Goal: Task Accomplishment & Management: Manage account settings

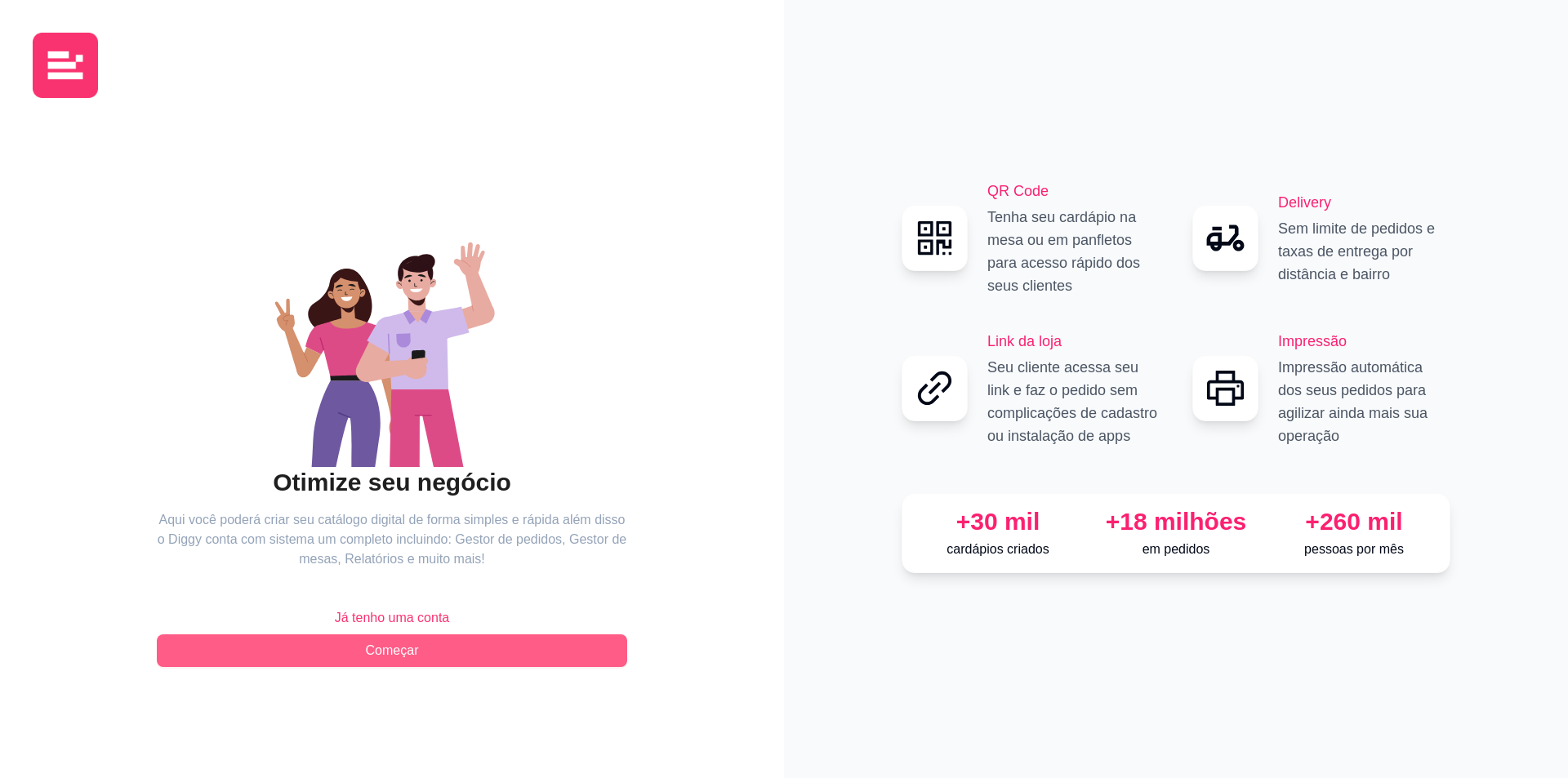
click at [400, 649] on span "Começar" at bounding box center [392, 651] width 53 height 20
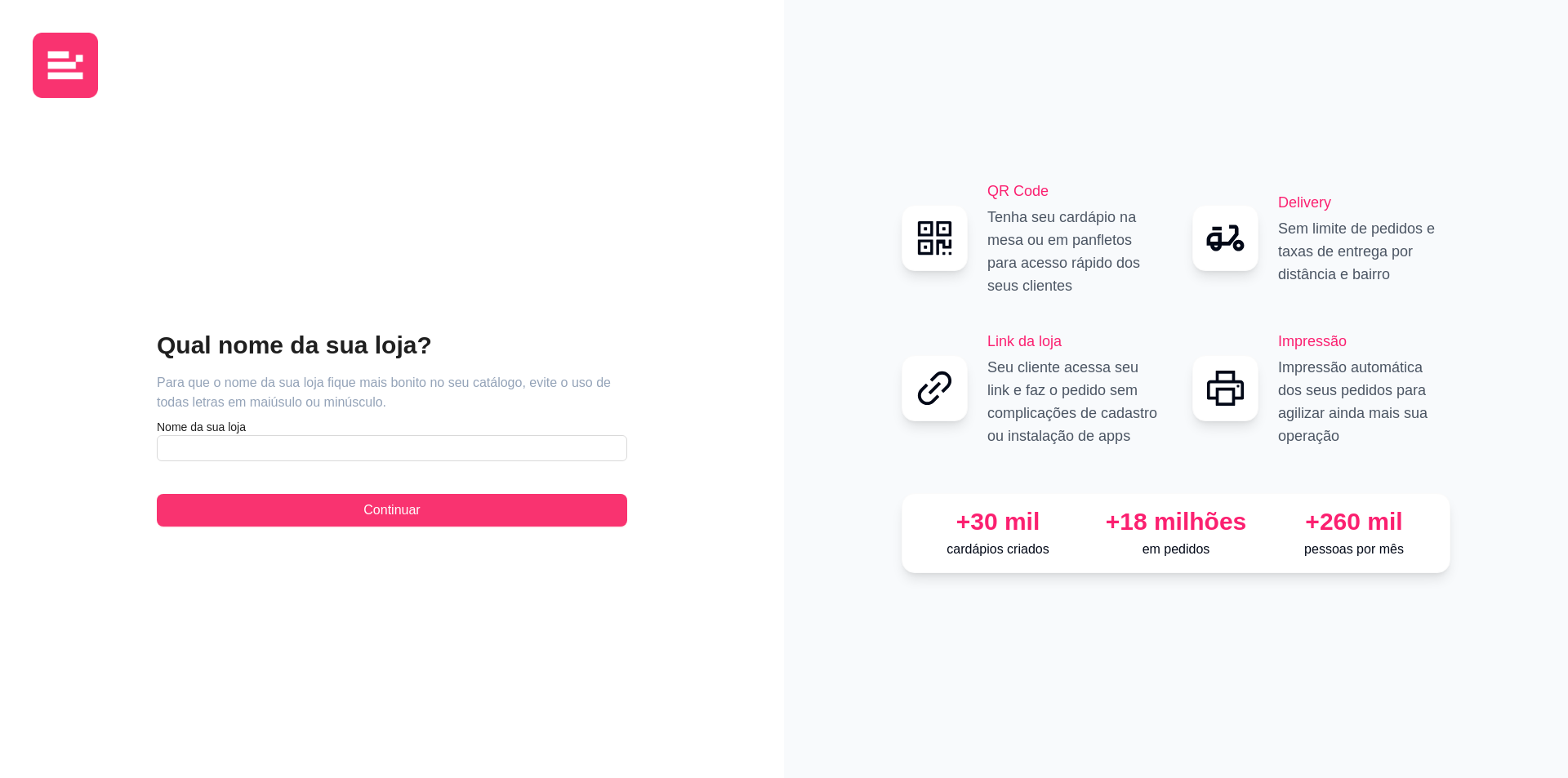
click at [309, 433] on article "Nome da sua loja" at bounding box center [392, 427] width 470 height 16
click at [302, 442] on input "text" at bounding box center [392, 448] width 470 height 26
click at [168, 449] on input "Croco Feliz [GEOGRAPHIC_DATA]" at bounding box center [392, 448] width 470 height 26
drag, startPoint x: 190, startPoint y: 450, endPoint x: 162, endPoint y: 450, distance: 28.0
click at [162, 450] on input "Mac Croco Feliz [GEOGRAPHIC_DATA]" at bounding box center [392, 448] width 470 height 26
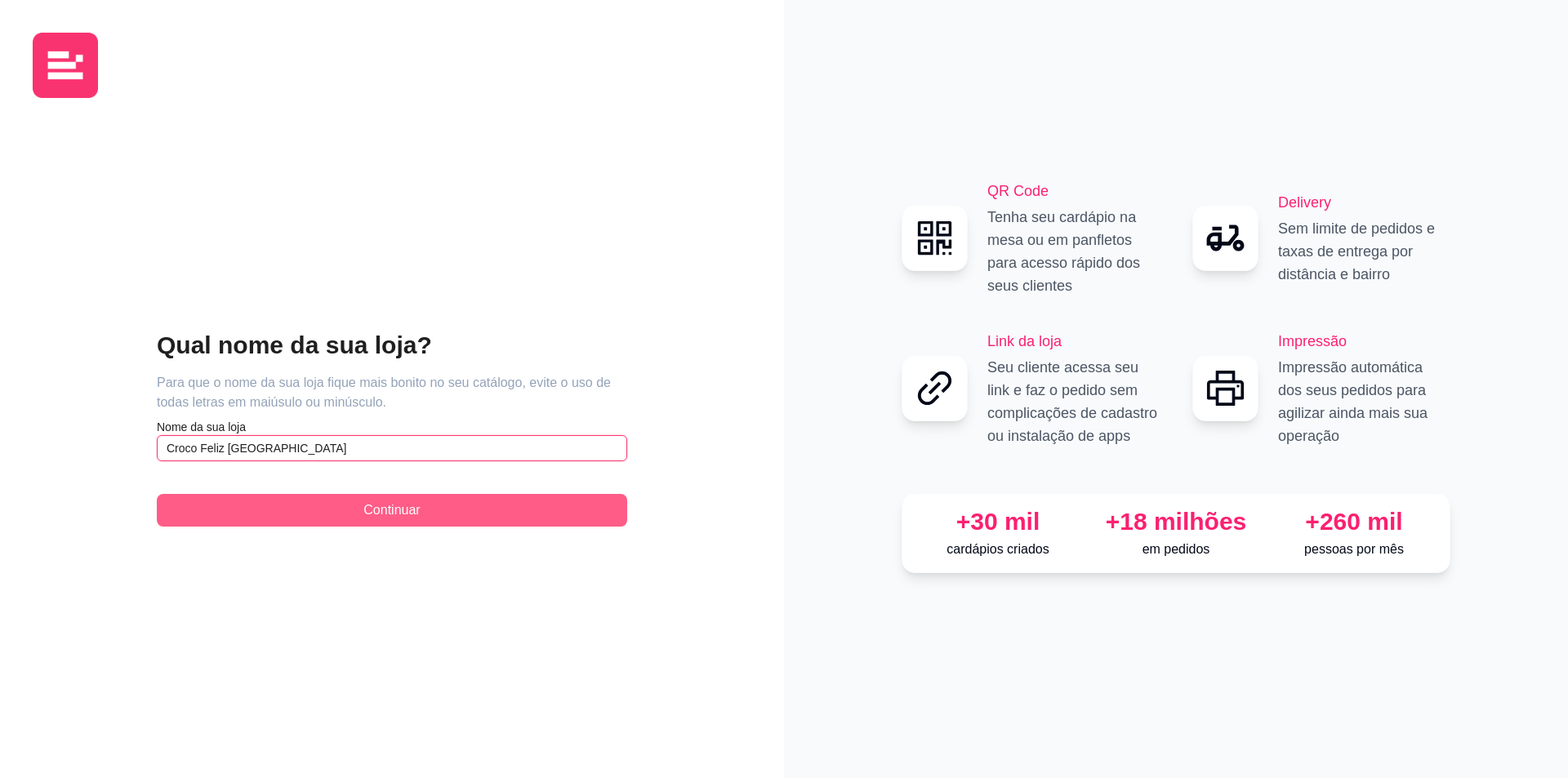
type input "Croco Feliz [GEOGRAPHIC_DATA]"
click at [312, 508] on button "Continuar" at bounding box center [392, 510] width 470 height 32
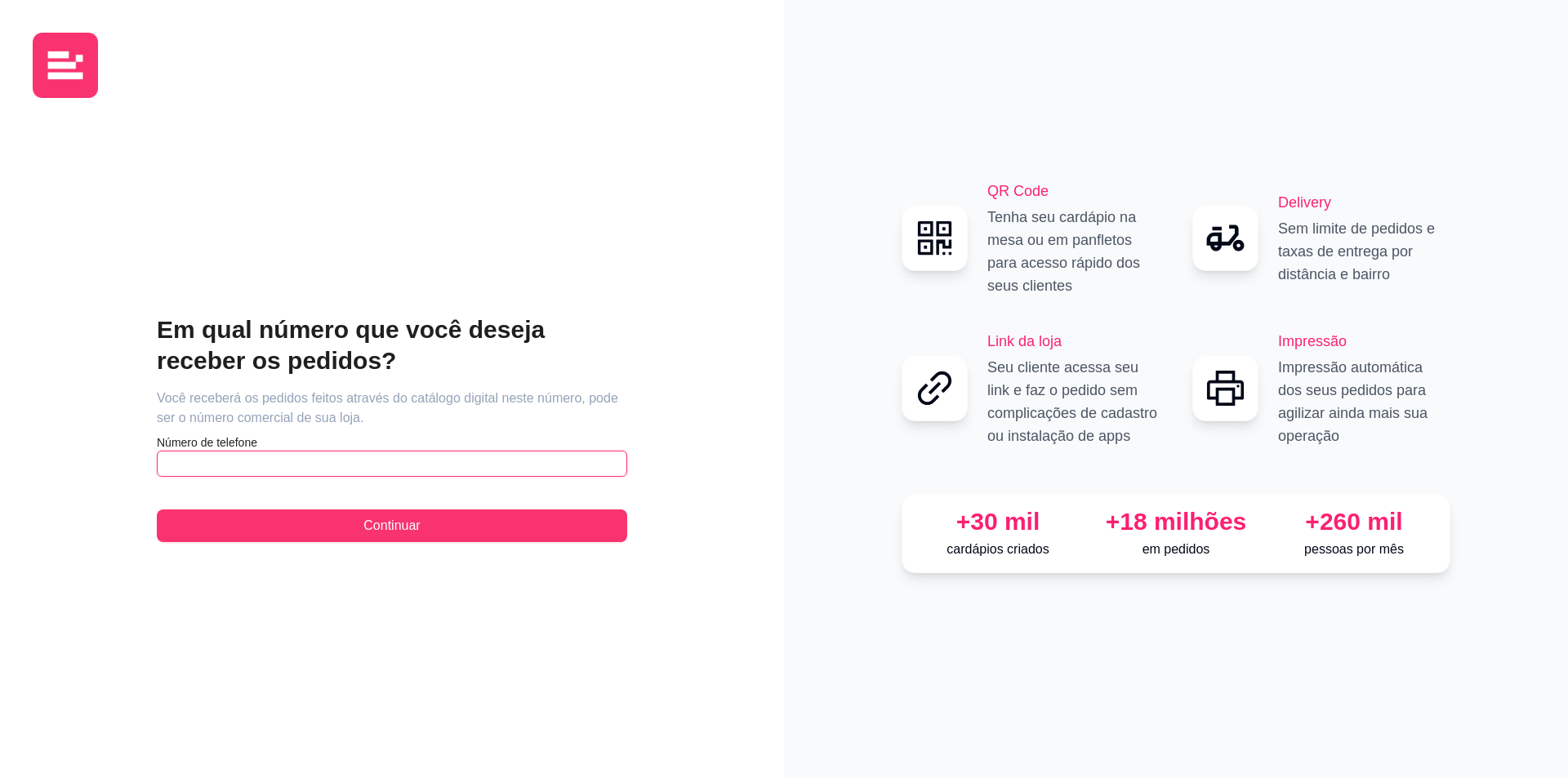
click at [263, 458] on input "text" at bounding box center [392, 463] width 470 height 26
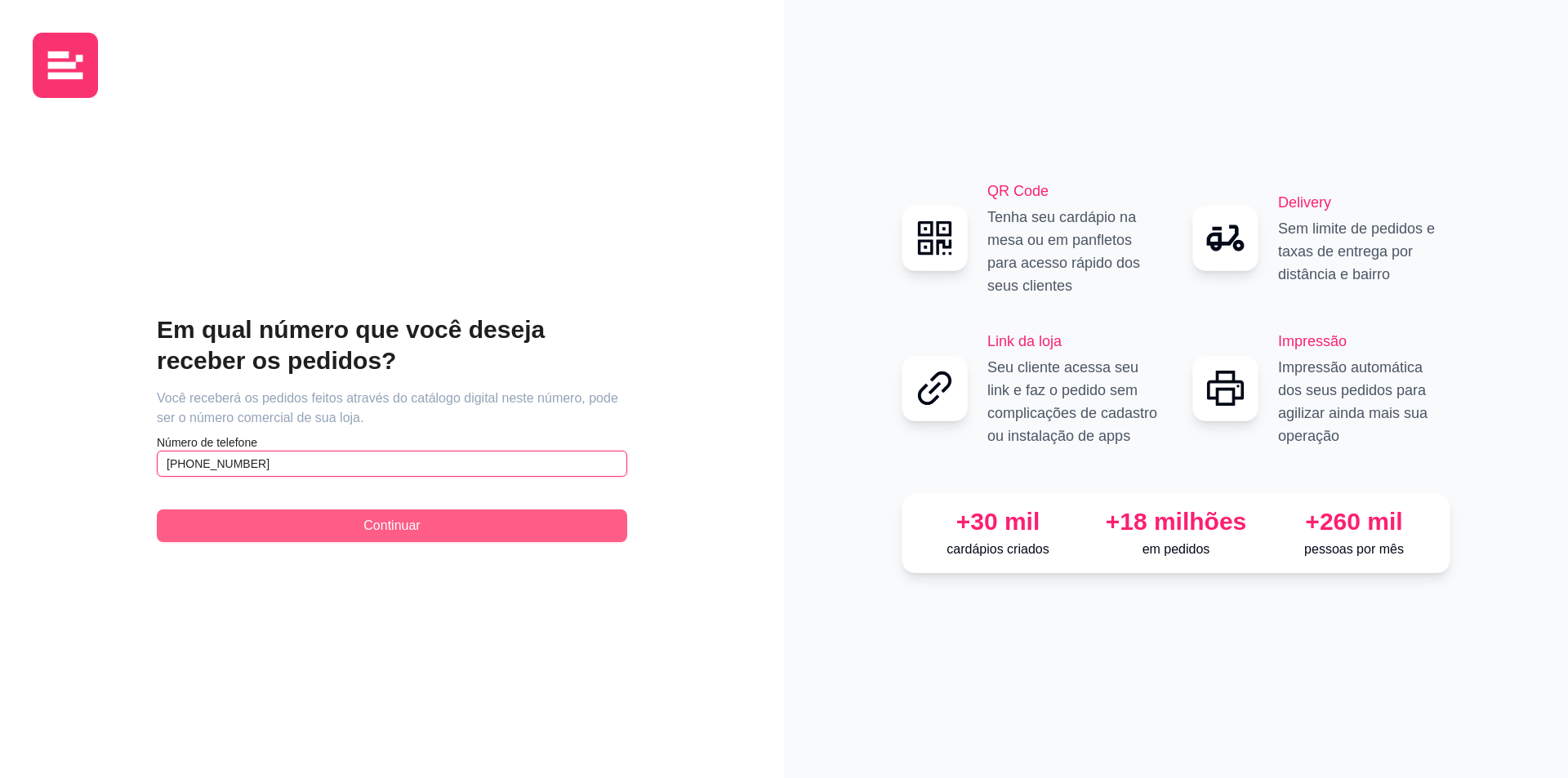
type input "[PHONE_NUMBER]"
click at [386, 523] on span "Continuar" at bounding box center [392, 526] width 56 height 20
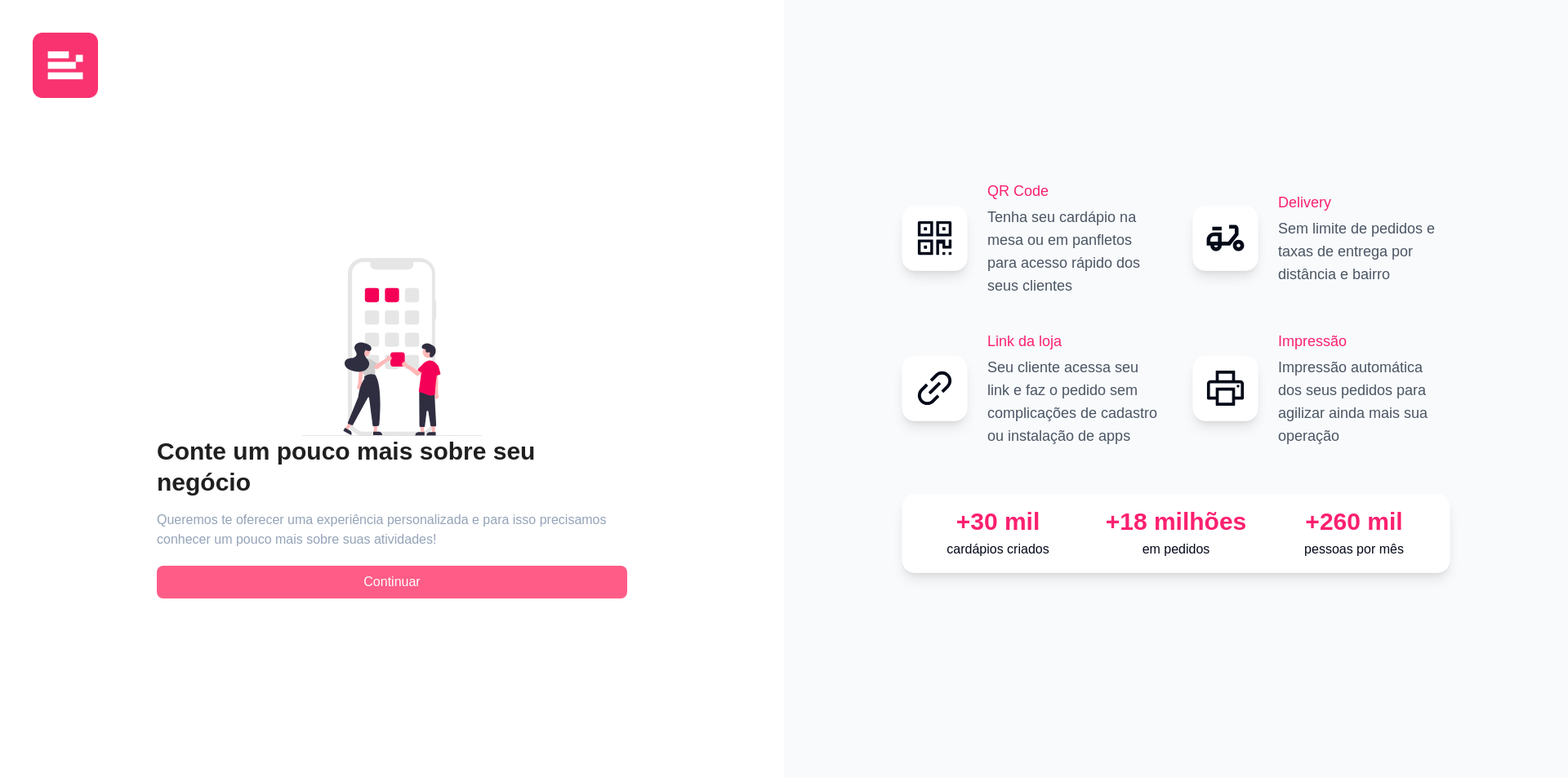
click at [436, 568] on button "Continuar" at bounding box center [392, 582] width 470 height 32
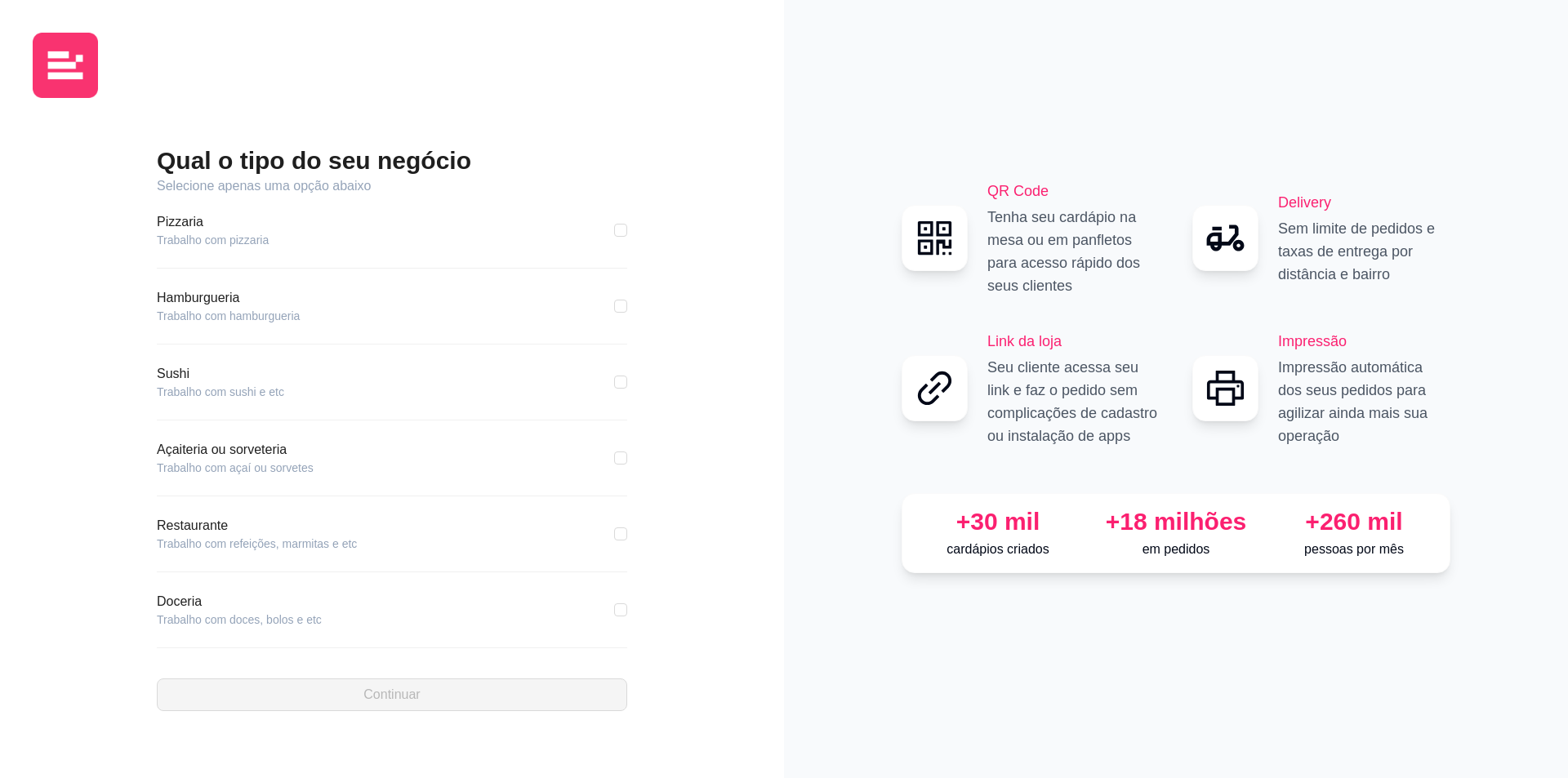
click at [331, 282] on div "Pizzaria Trabalho com pizzaria Hamburgueria Trabalho com hamburgueria Sushi Tra…" at bounding box center [392, 429] width 470 height 467
click at [614, 305] on input "checkbox" at bounding box center [620, 306] width 13 height 13
checkbox input "true"
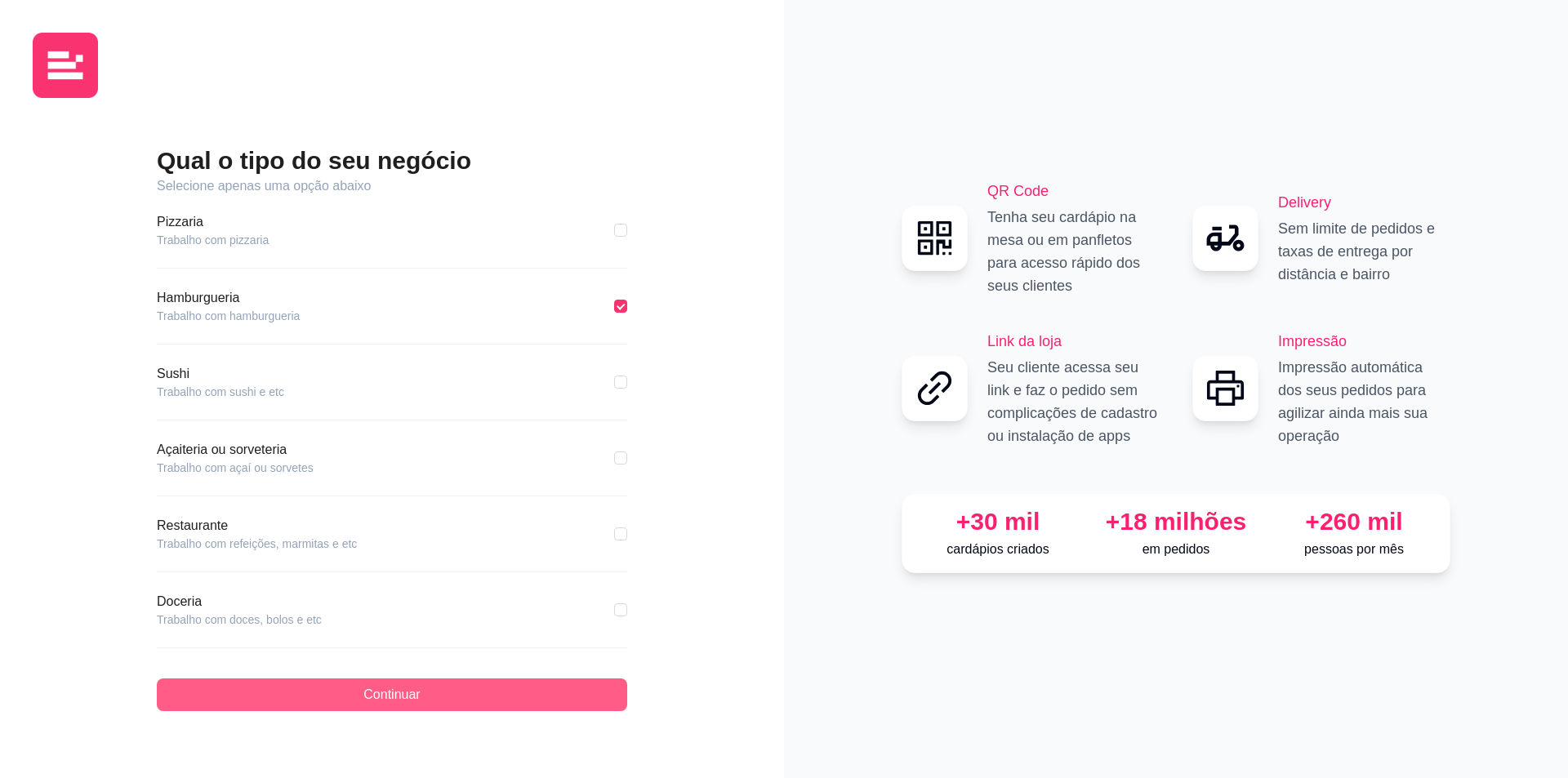
click at [439, 701] on button "Continuar" at bounding box center [392, 695] width 470 height 32
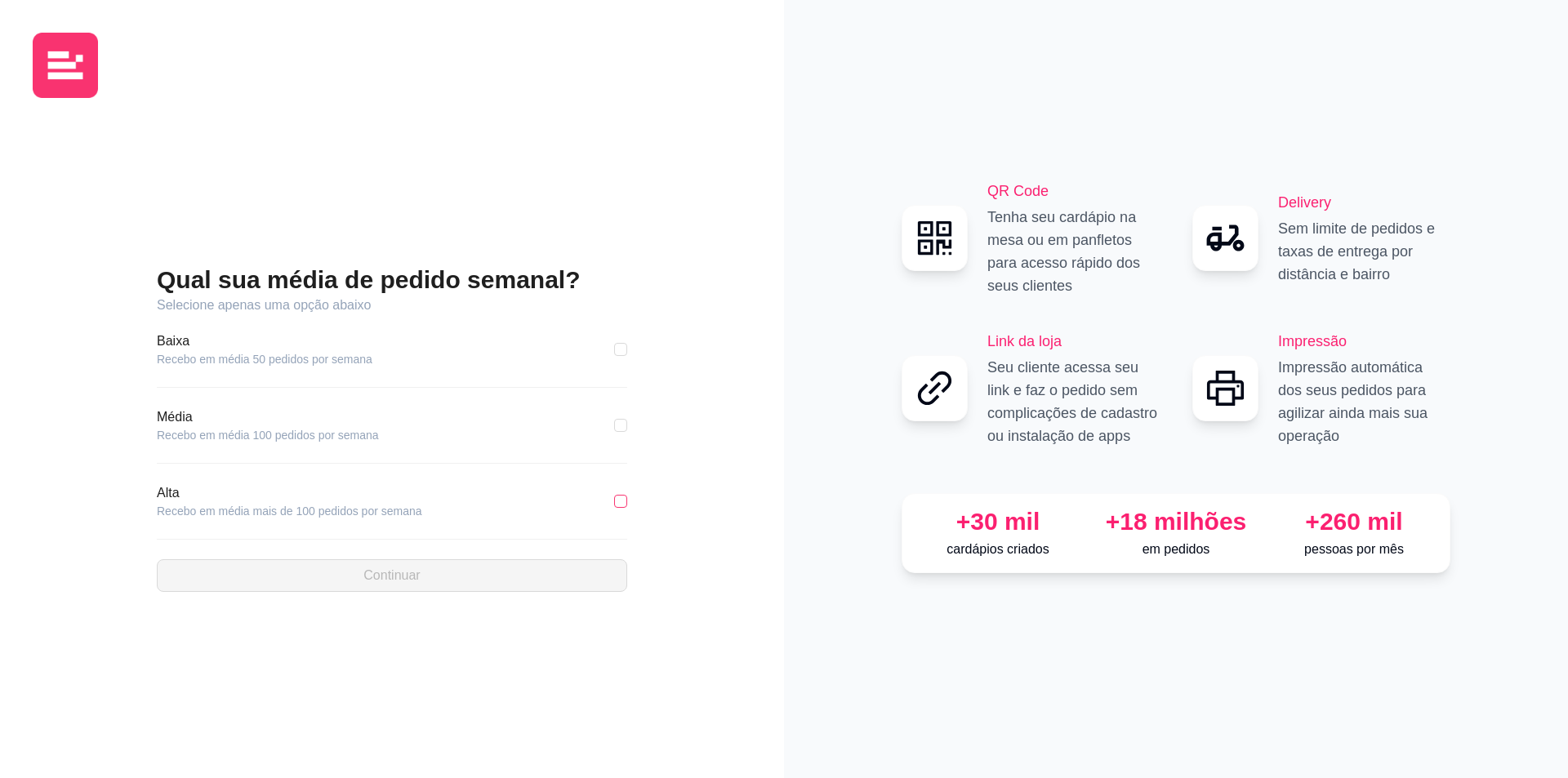
click at [614, 501] on input "checkbox" at bounding box center [620, 501] width 13 height 13
checkbox input "true"
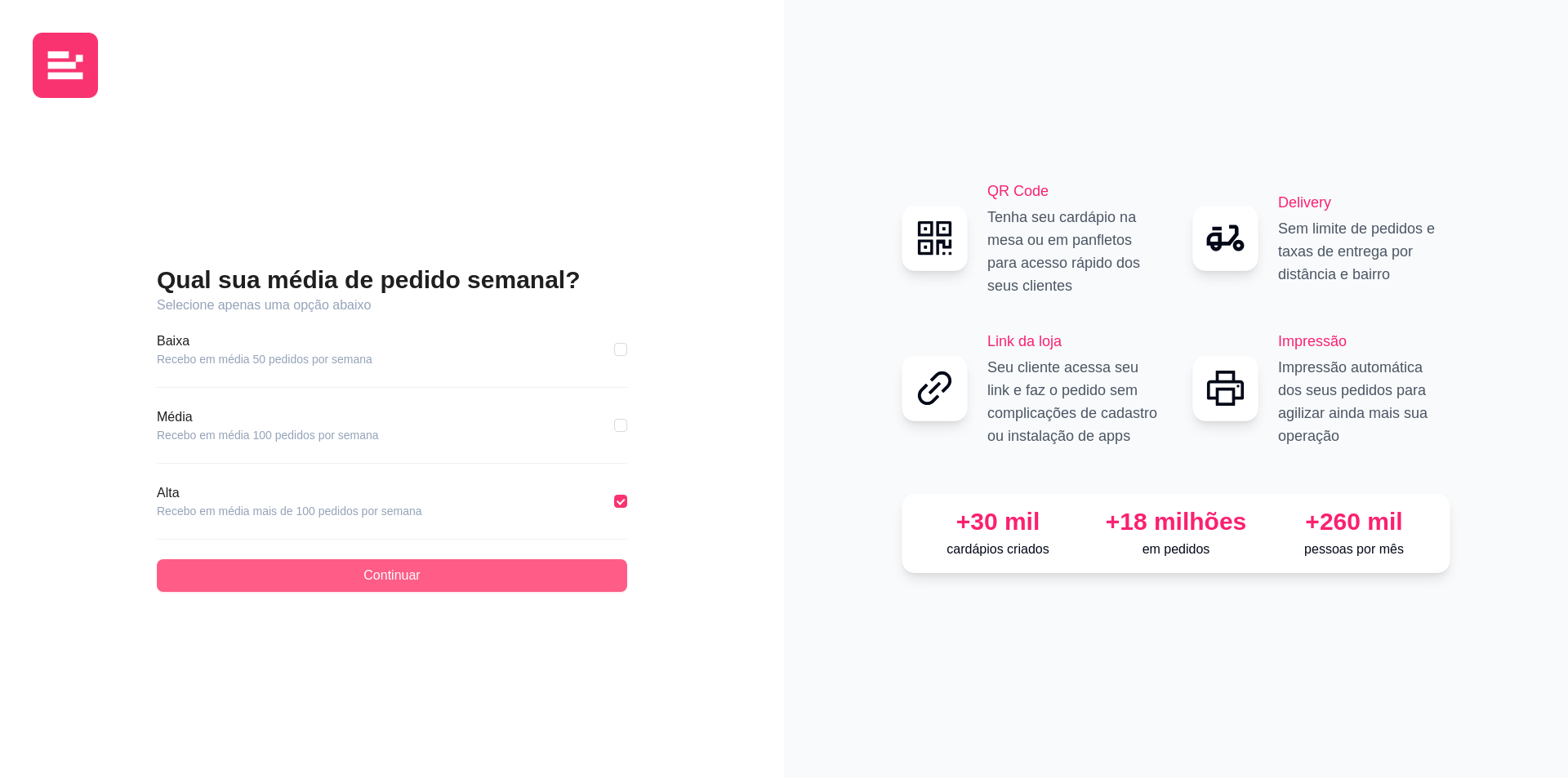
click at [419, 578] on span "Continuar" at bounding box center [392, 576] width 56 height 20
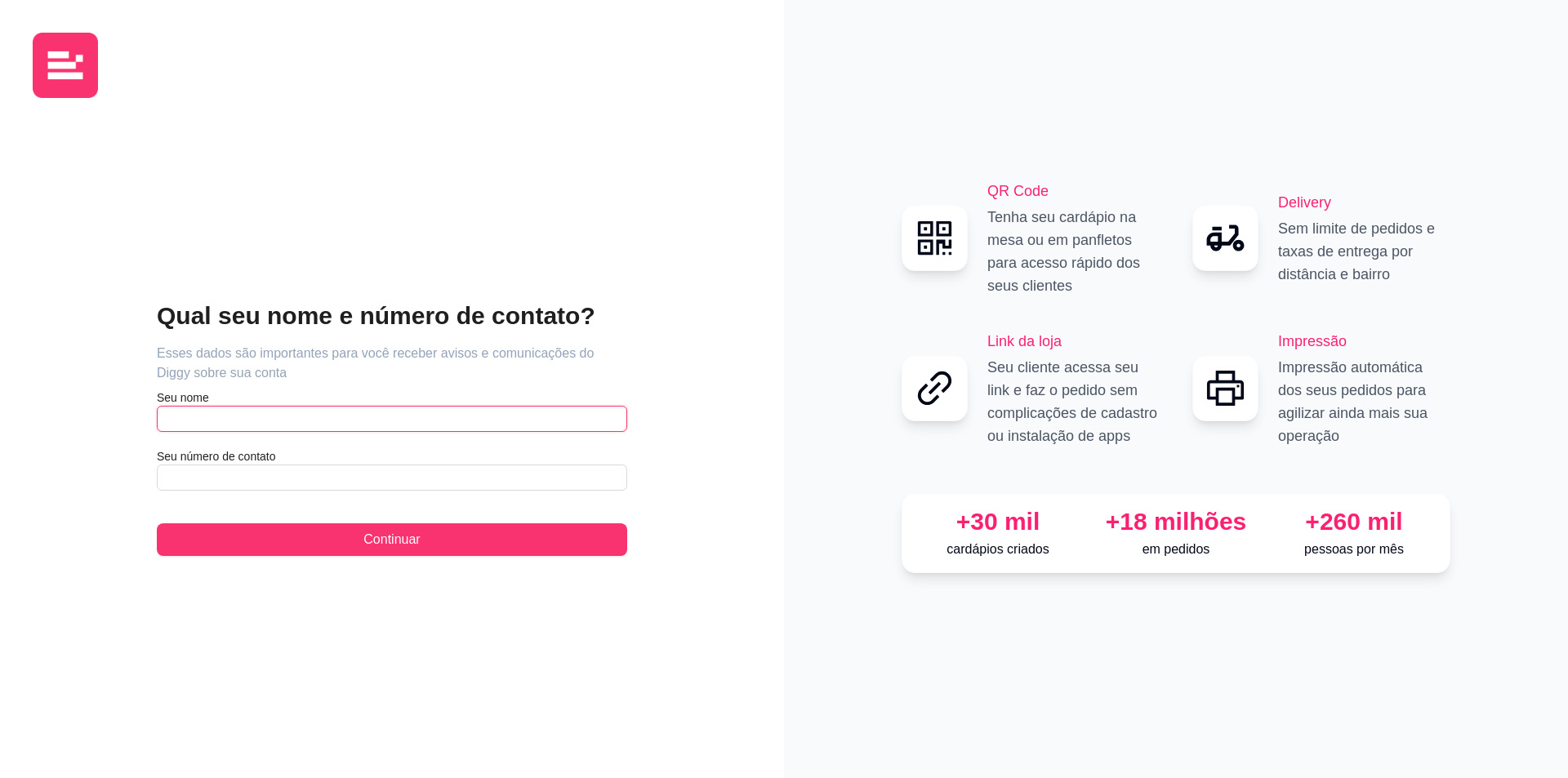
click at [337, 413] on input "text" at bounding box center [392, 419] width 470 height 26
type input "[PERSON_NAME]"
type input "[PHONE_NUMBER]"
click at [376, 560] on div "Qual seu nome e número de contato? Esses dados são importantes para você recebe…" at bounding box center [392, 428] width 719 height 634
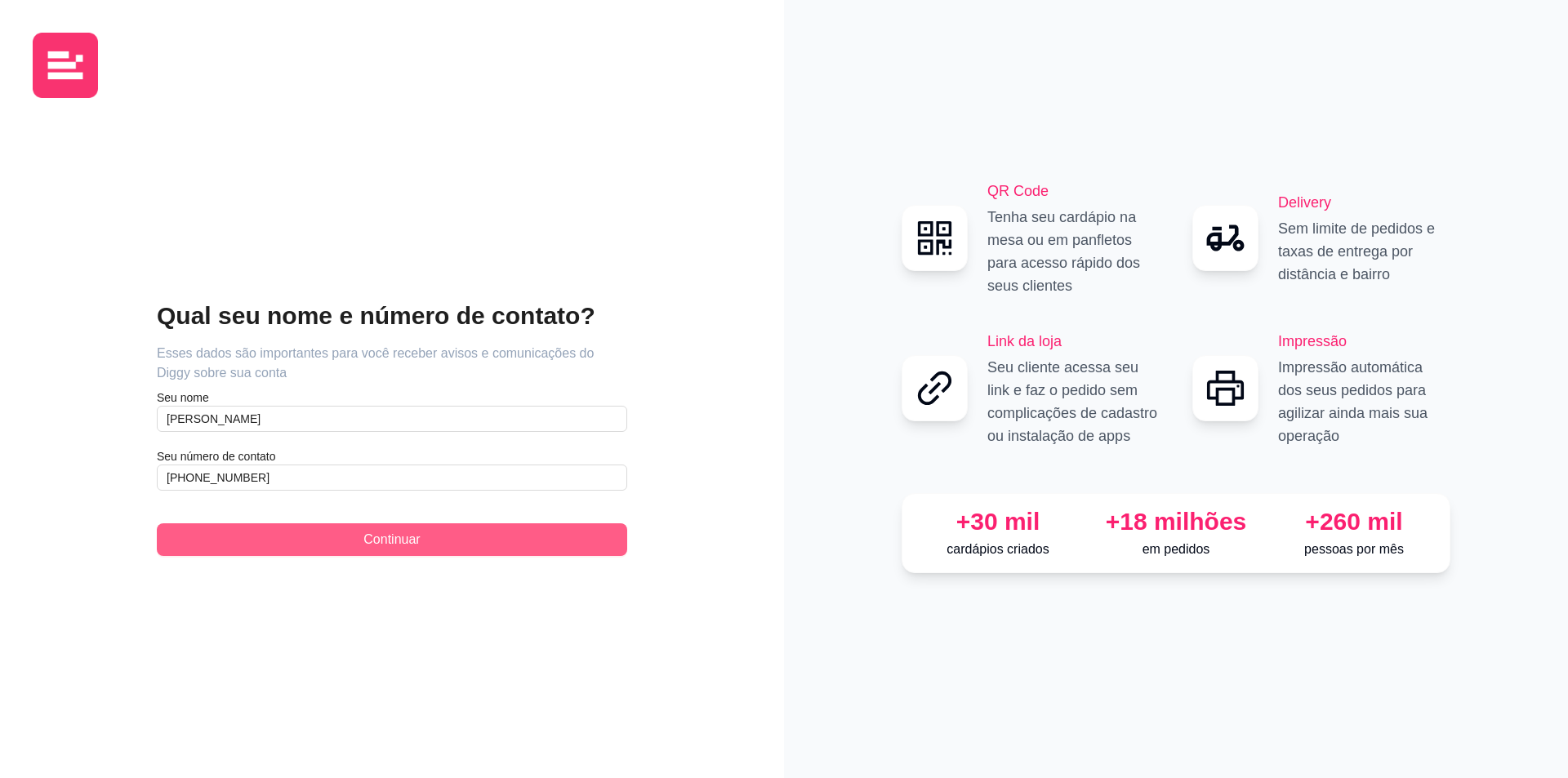
click at [376, 550] on button "Continuar" at bounding box center [392, 540] width 470 height 32
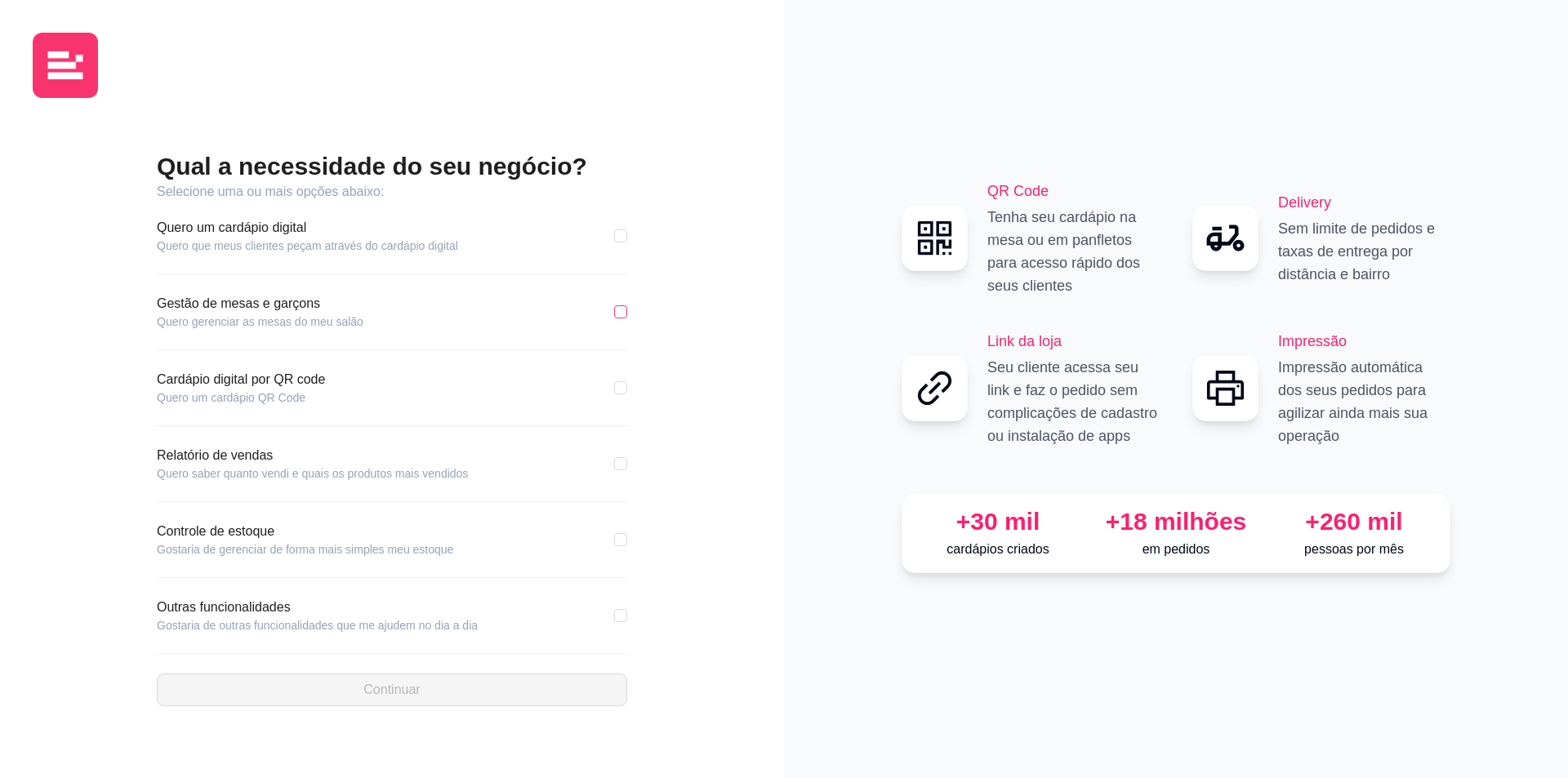
click at [621, 310] on input "checkbox" at bounding box center [620, 311] width 13 height 13
checkbox input "true"
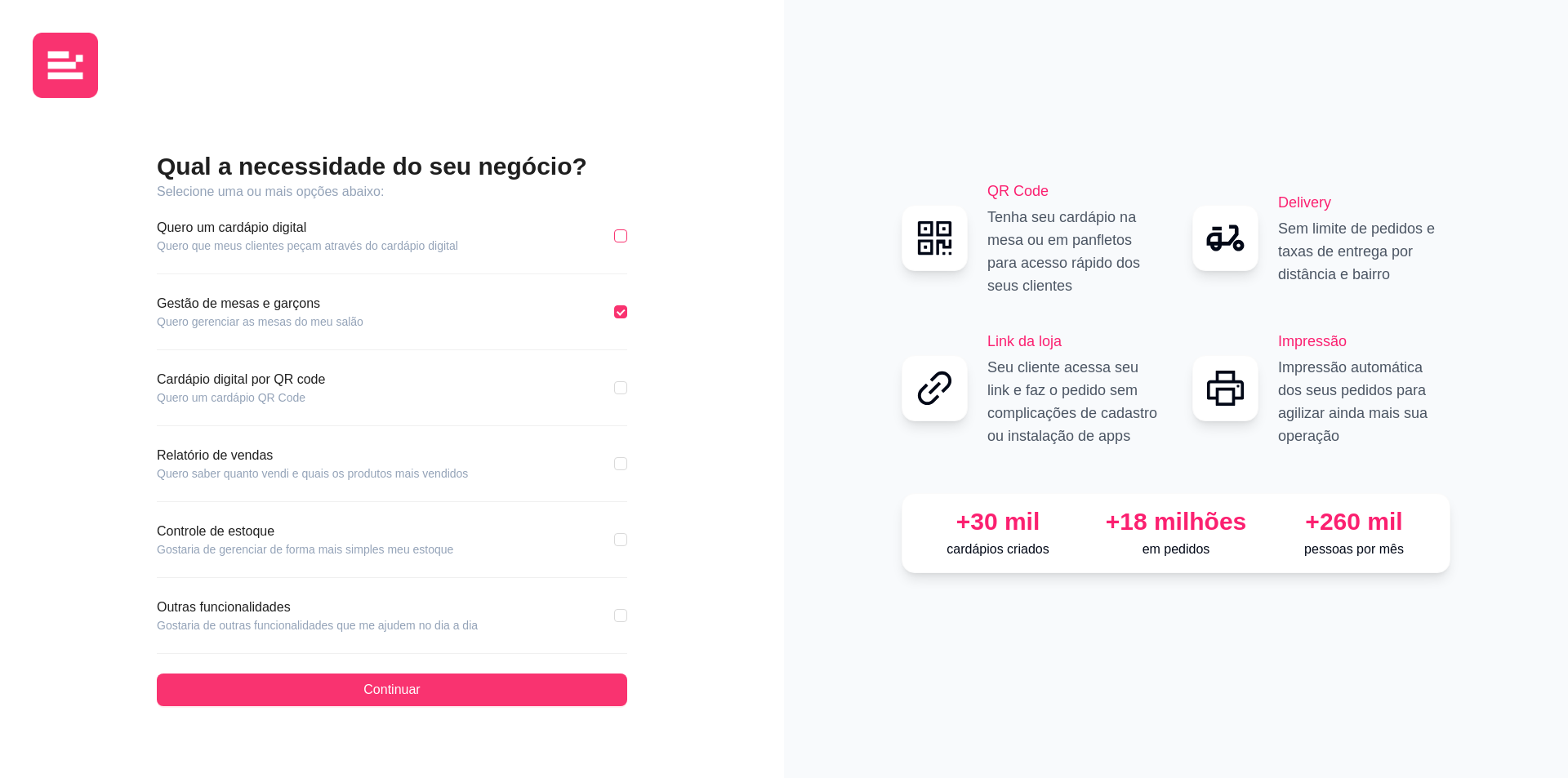
click at [621, 239] on input "checkbox" at bounding box center [620, 236] width 13 height 13
checkbox input "true"
click at [620, 389] on input "checkbox" at bounding box center [620, 387] width 13 height 13
checkbox input "true"
click at [625, 462] on input "checkbox" at bounding box center [620, 464] width 13 height 13
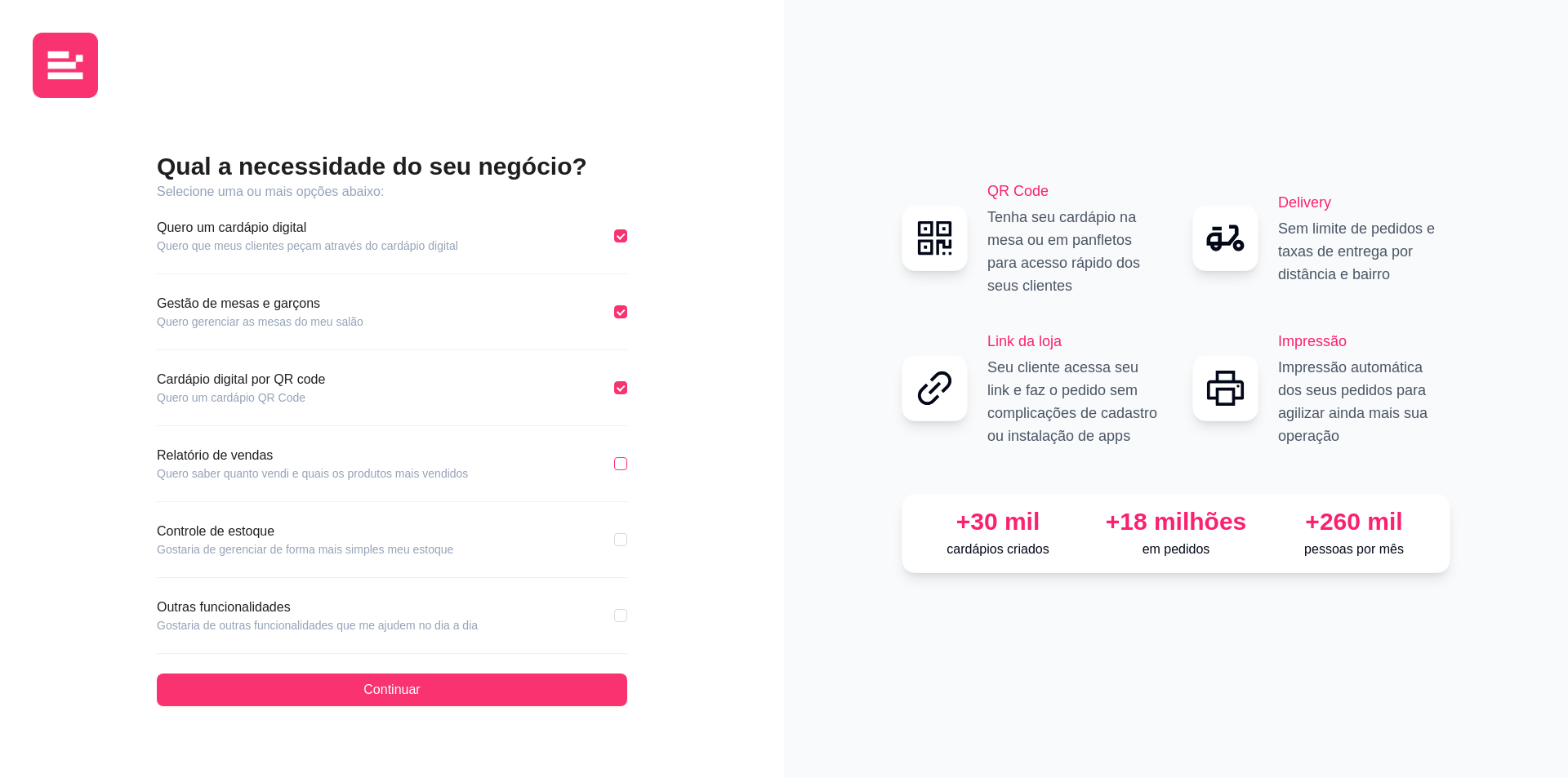
checkbox input "true"
click at [621, 538] on input "checkbox" at bounding box center [620, 540] width 13 height 13
checkbox input "true"
click at [617, 608] on label at bounding box center [620, 616] width 13 height 18
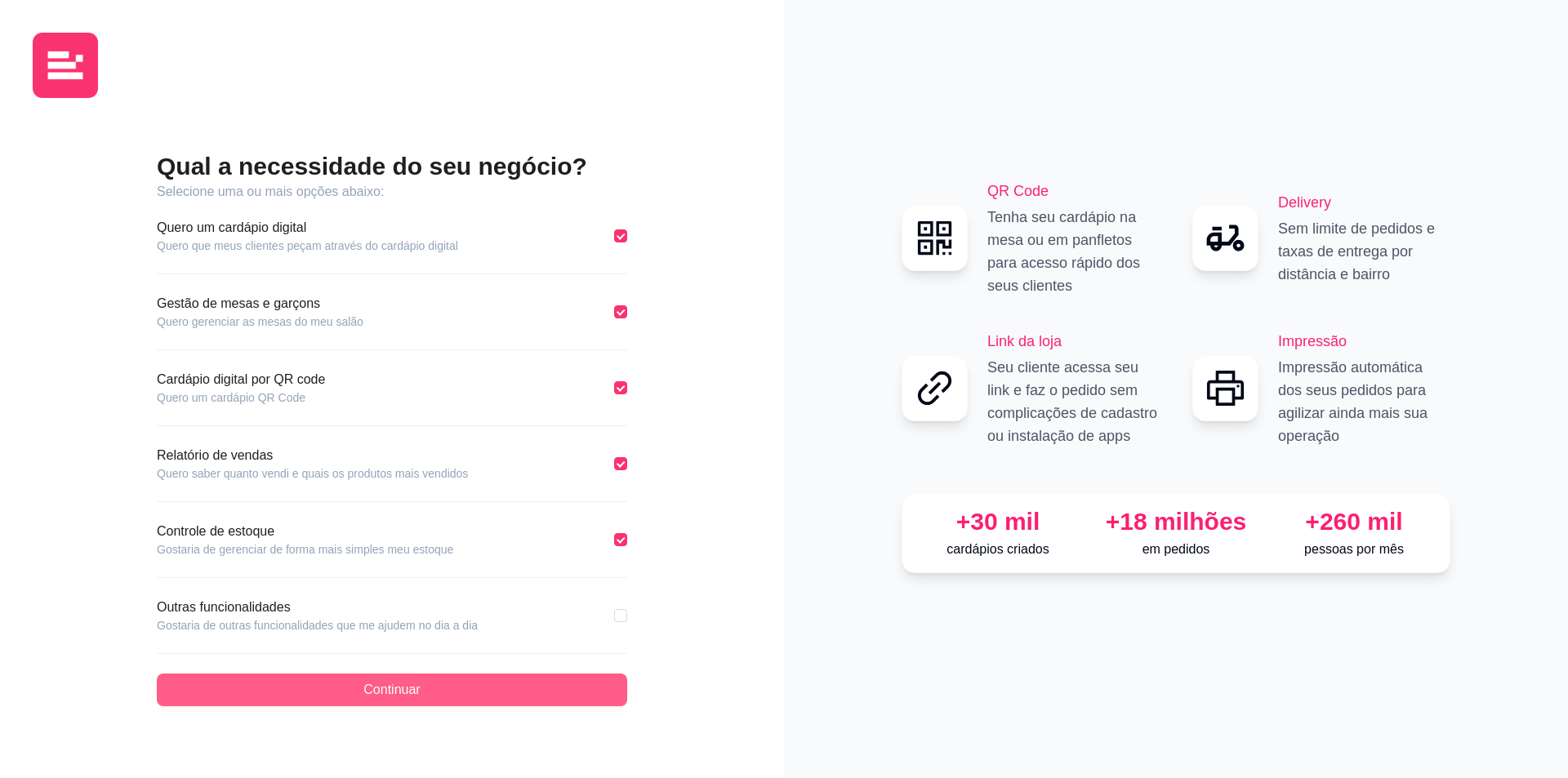
click at [427, 693] on button "Continuar" at bounding box center [392, 690] width 470 height 32
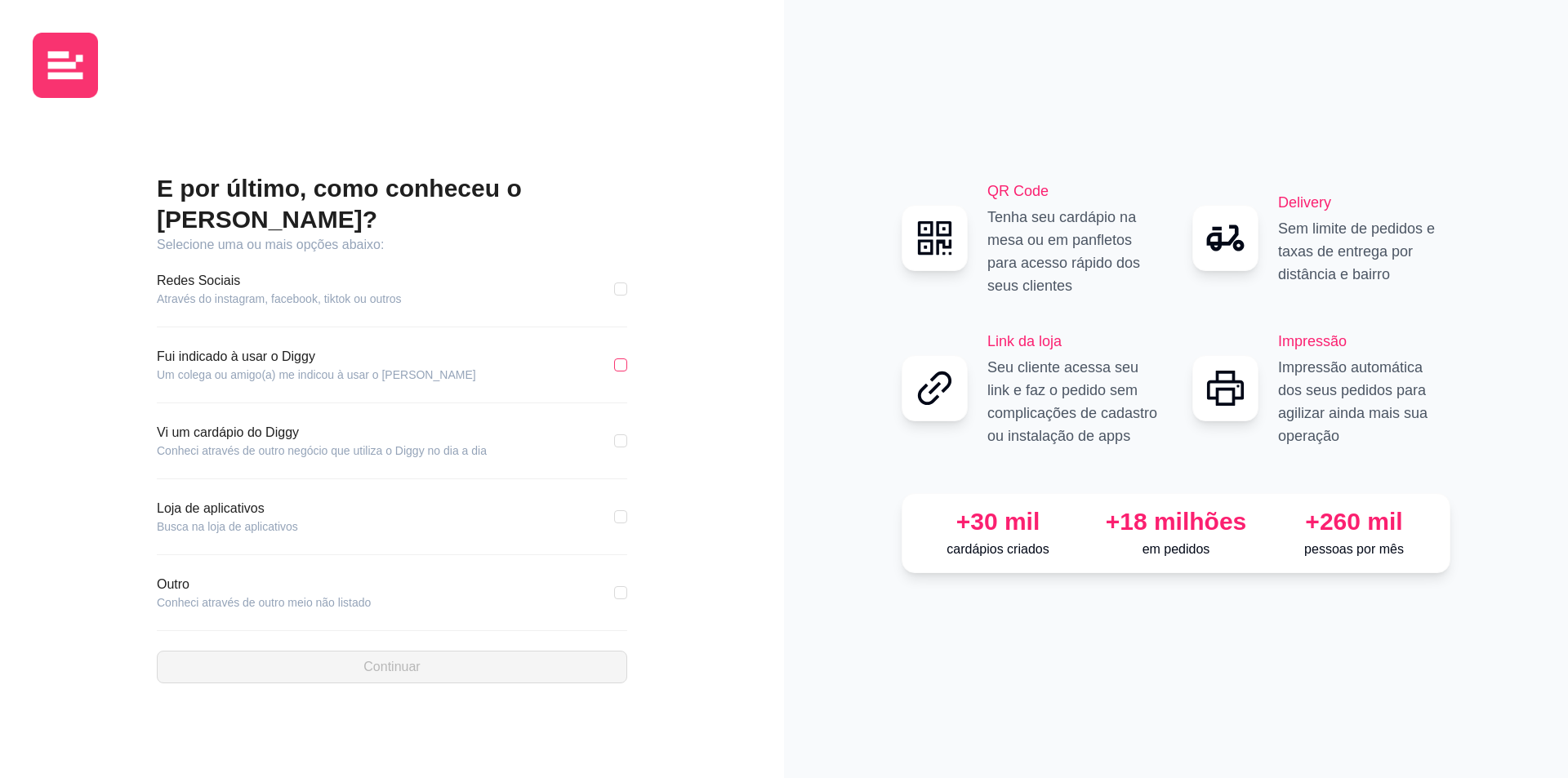
click at [622, 358] on input "checkbox" at bounding box center [620, 365] width 13 height 13
checkbox input "true"
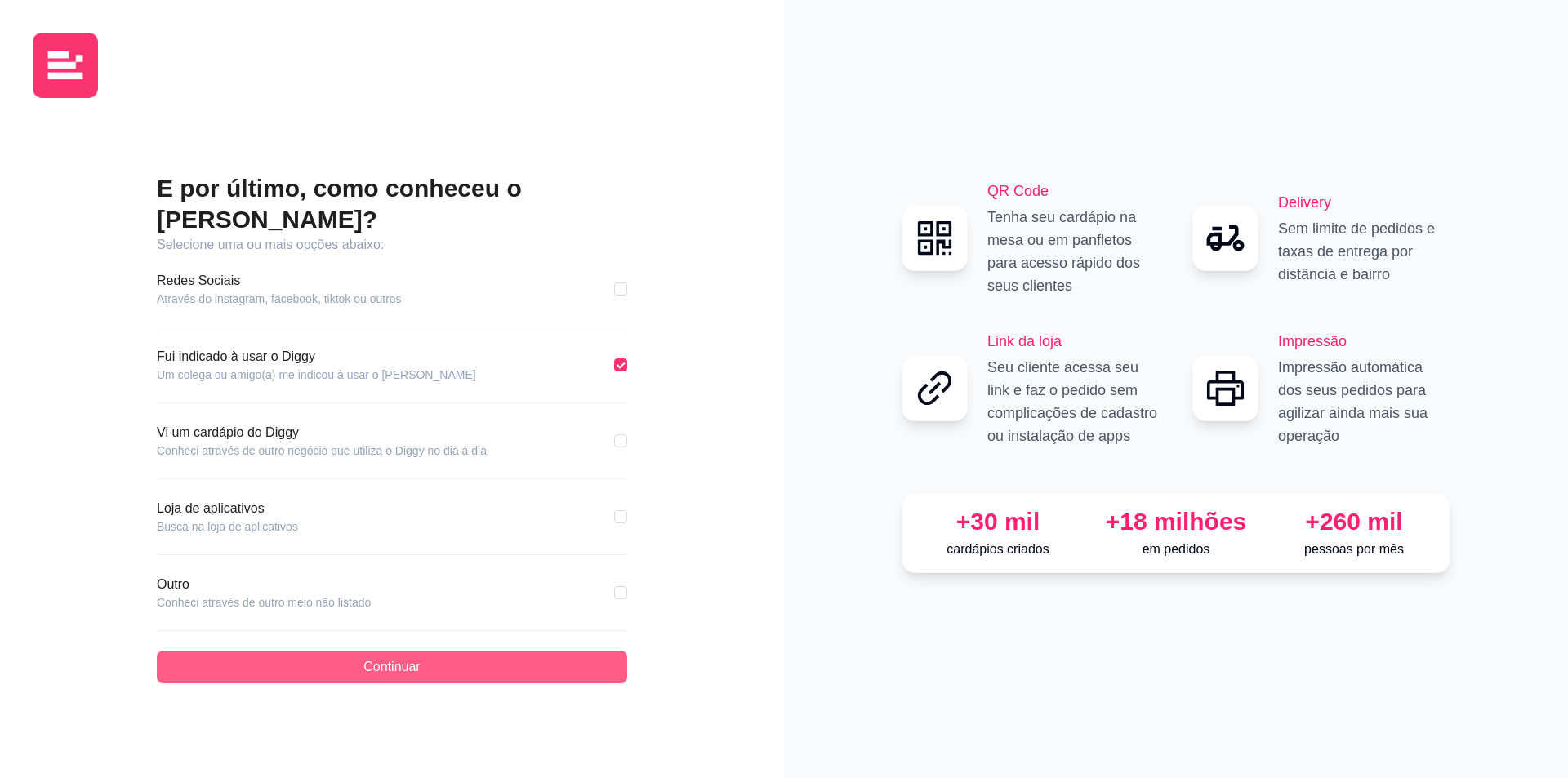
click at [451, 653] on button "Continuar" at bounding box center [392, 667] width 470 height 32
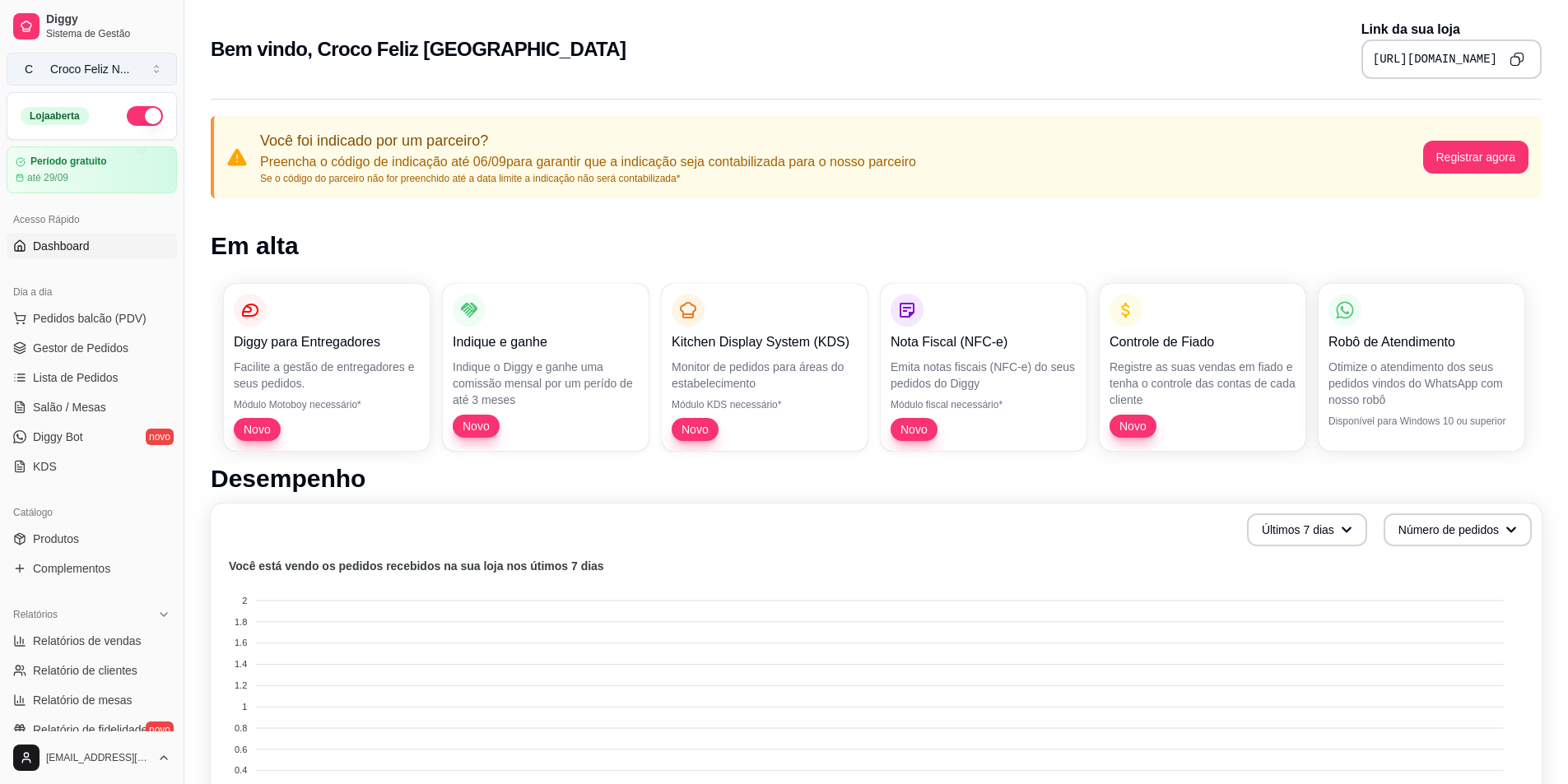
click at [80, 61] on div "Croco Feliz N ..." at bounding box center [89, 69] width 79 height 16
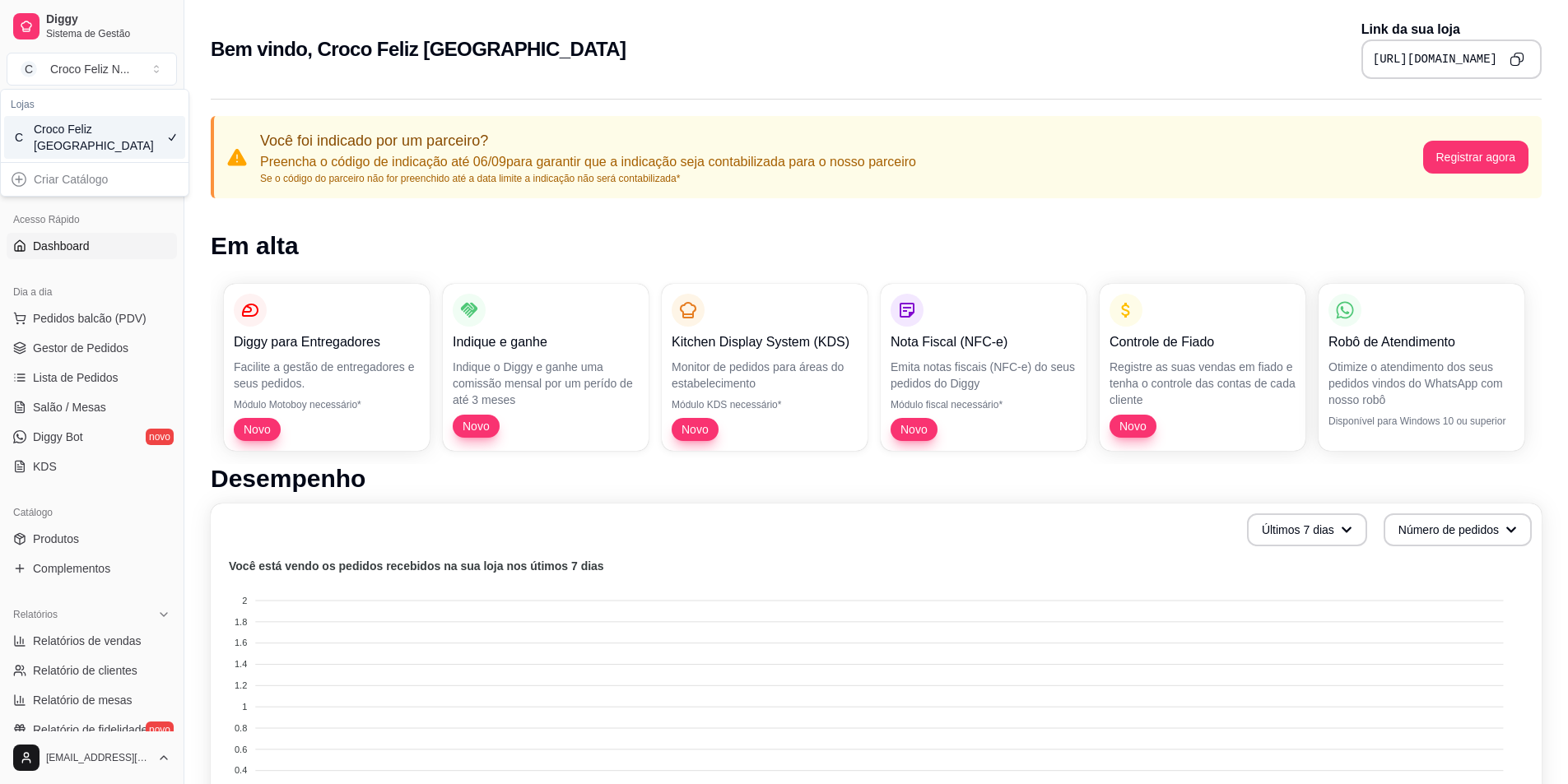
click at [74, 125] on div "Croco Feliz [GEOGRAPHIC_DATA]" at bounding box center [70, 137] width 74 height 33
click at [79, 35] on span "Sistema de Gestão" at bounding box center [108, 34] width 125 height 13
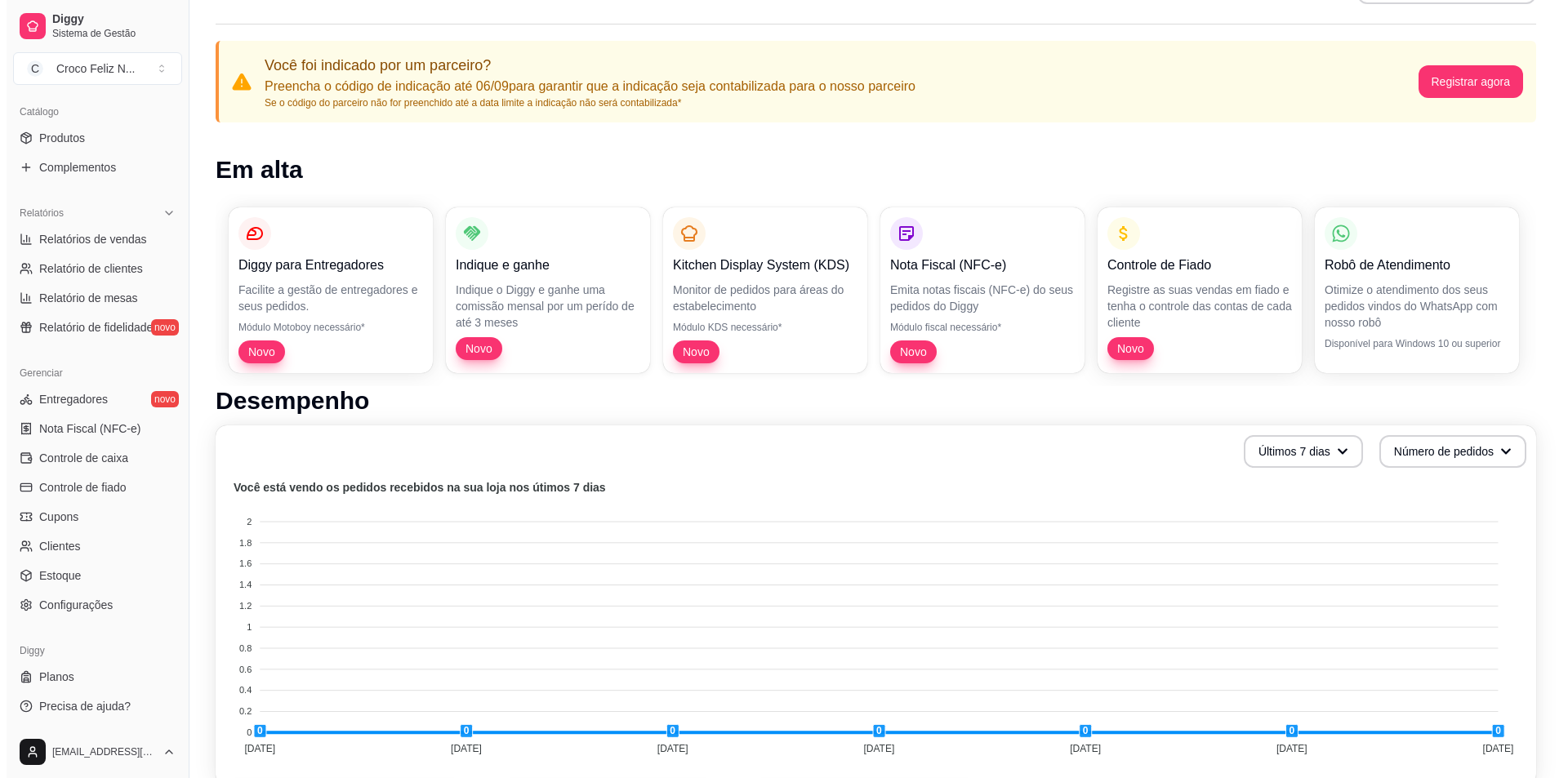
scroll to position [81, 0]
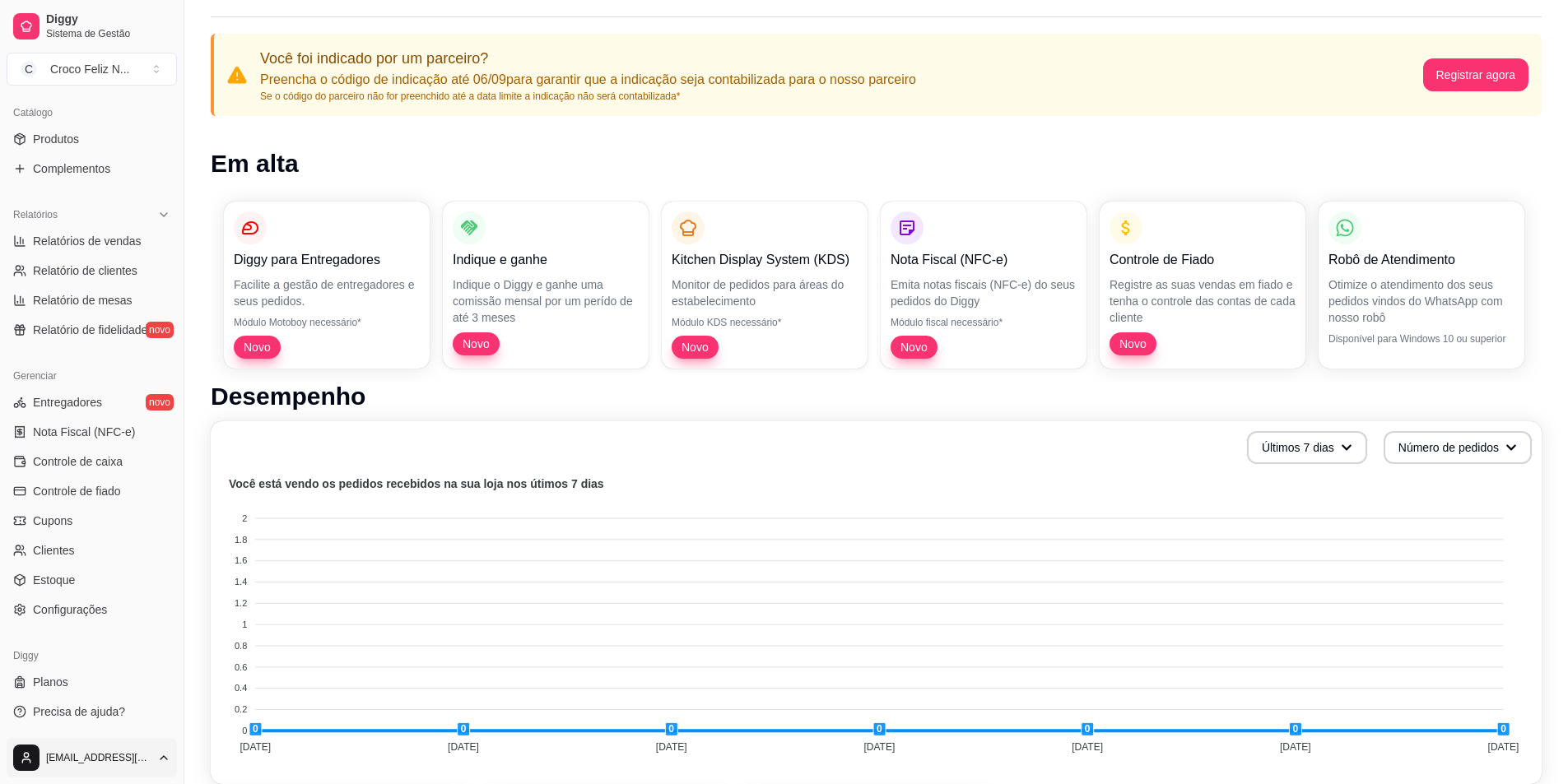
click at [88, 702] on html "Diggy Sistema de Gestão C Croco Feliz N ... Loja aberta Período gratuito até 29…" at bounding box center [784, 310] width 1568 height 784
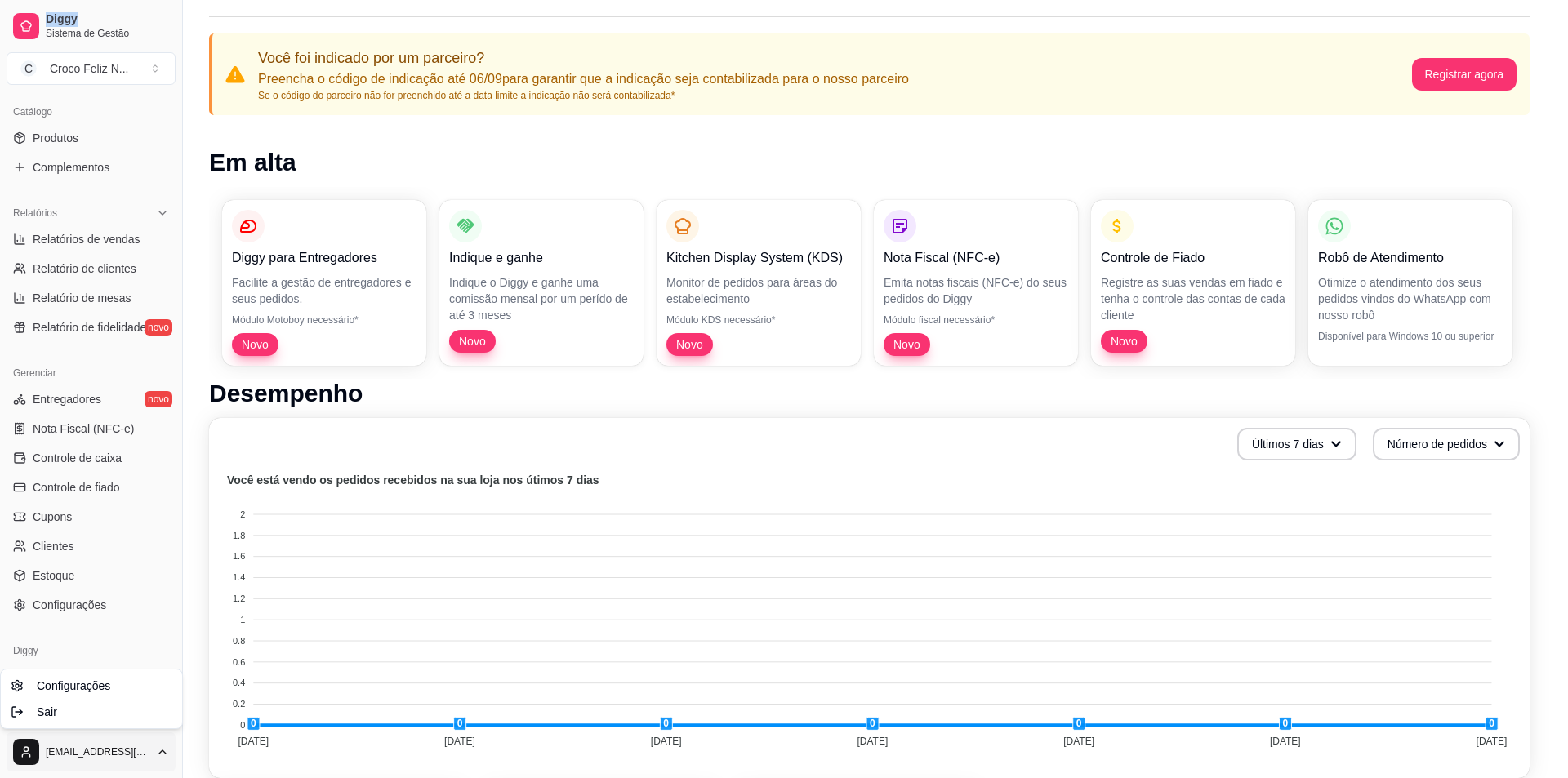
click at [88, 697] on html "Diggy Sistema de Gestão C Croco Feliz N ... Loja aberta Período gratuito até 29…" at bounding box center [784, 308] width 1568 height 778
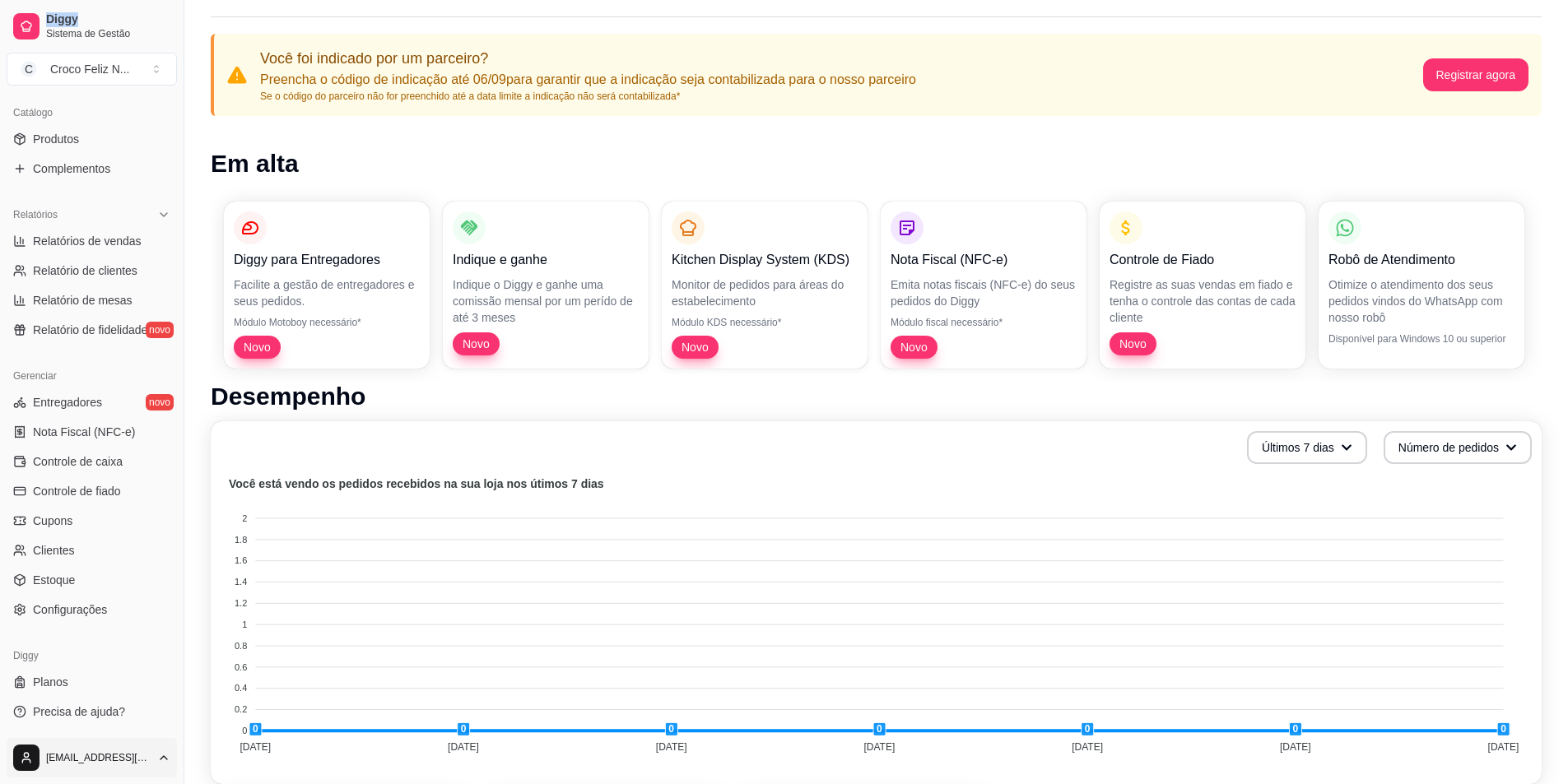
click at [88, 702] on html "Diggy Sistema de Gestão C Croco Feliz N ... Loja aberta Período gratuito até 29…" at bounding box center [784, 310] width 1568 height 784
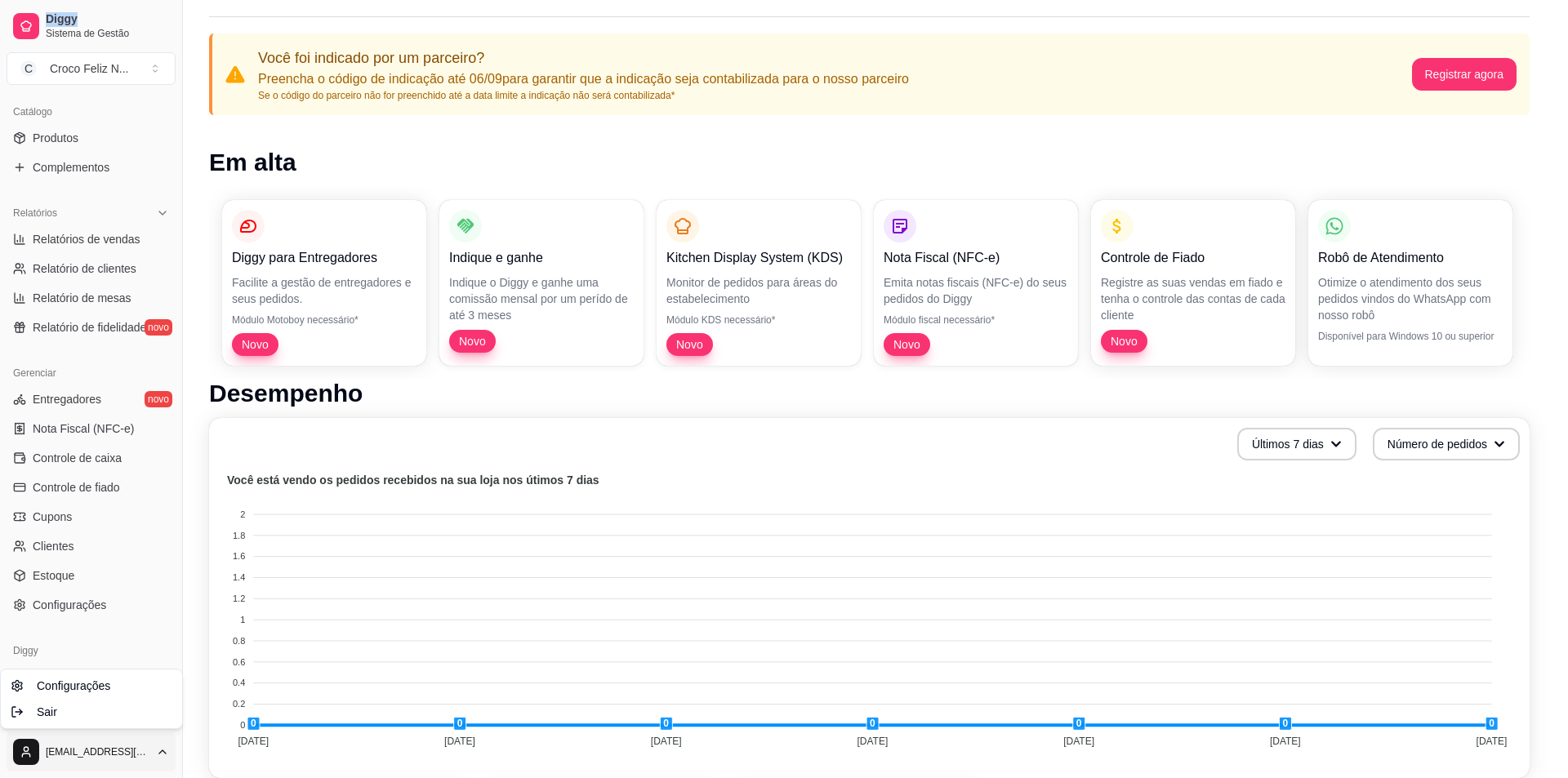
click at [88, 697] on html "Diggy Sistema de Gestão C Croco Feliz N ... Loja aberta Período gratuito até 29…" at bounding box center [784, 308] width 1568 height 778
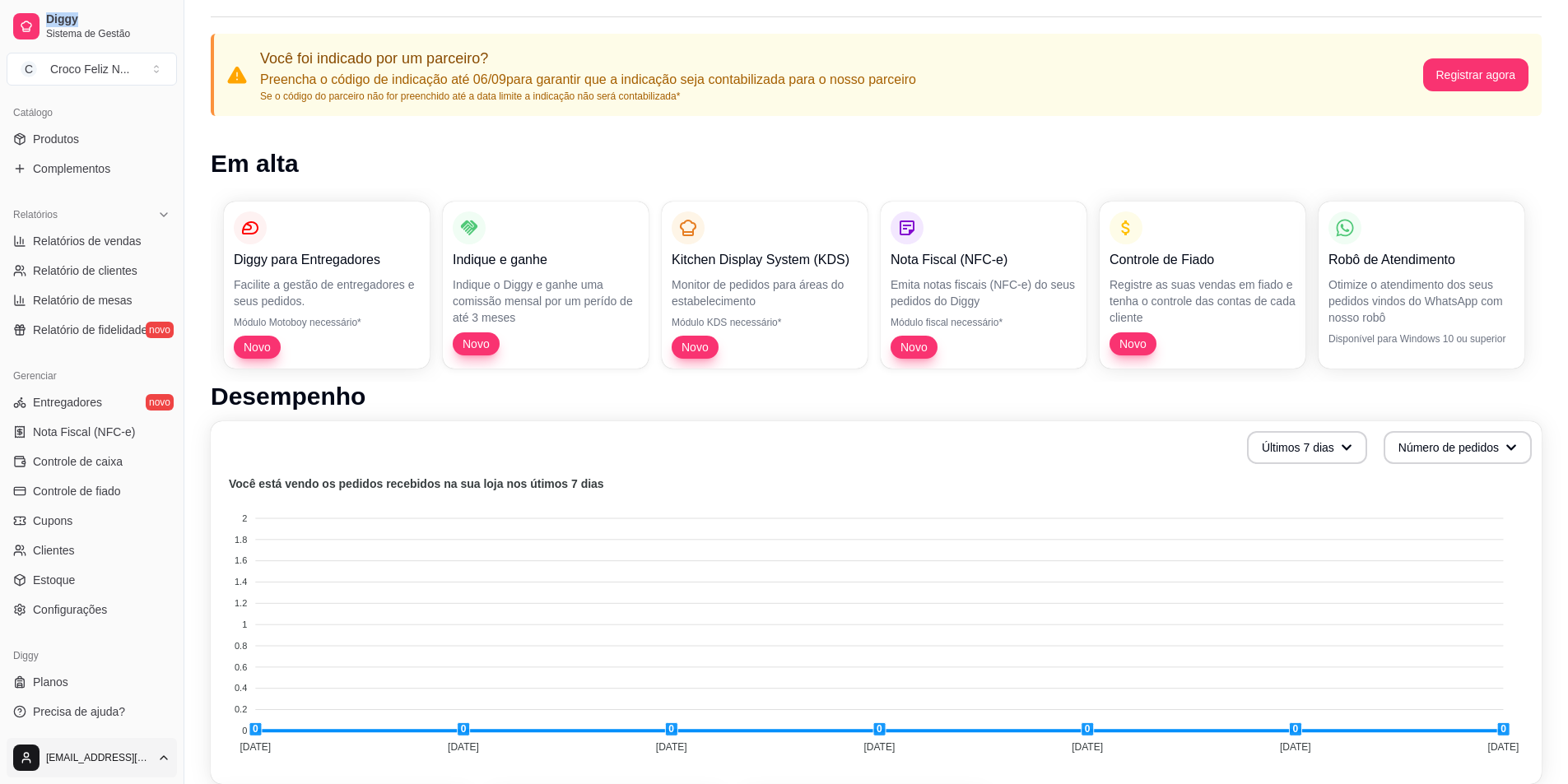
click at [83, 702] on body "Diggy Sistema de Gestão C Croco Feliz N ... Loja aberta Período gratuito até 29…" at bounding box center [784, 310] width 1568 height 784
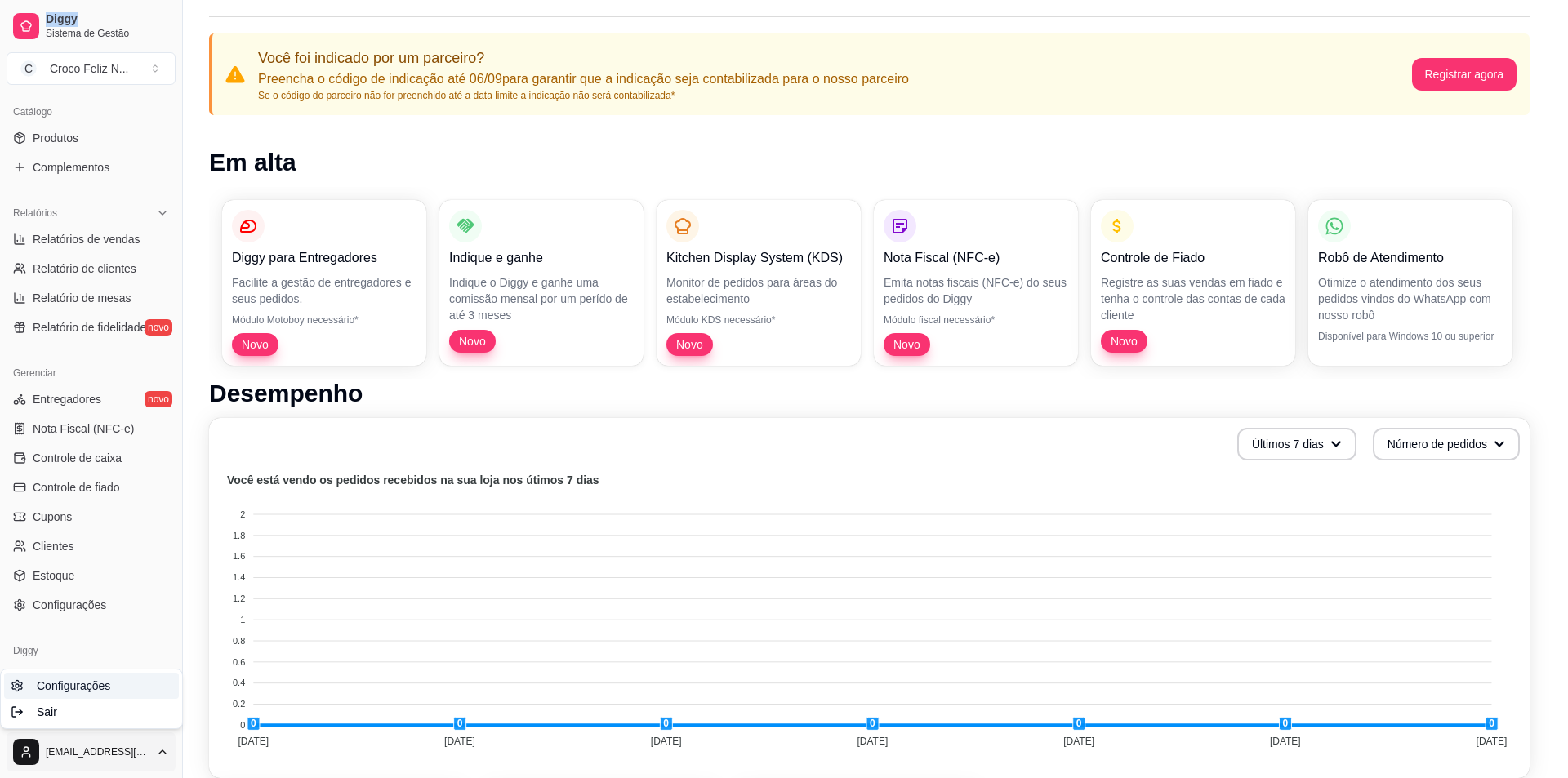
click at [63, 689] on span "Configurações" at bounding box center [73, 686] width 73 height 16
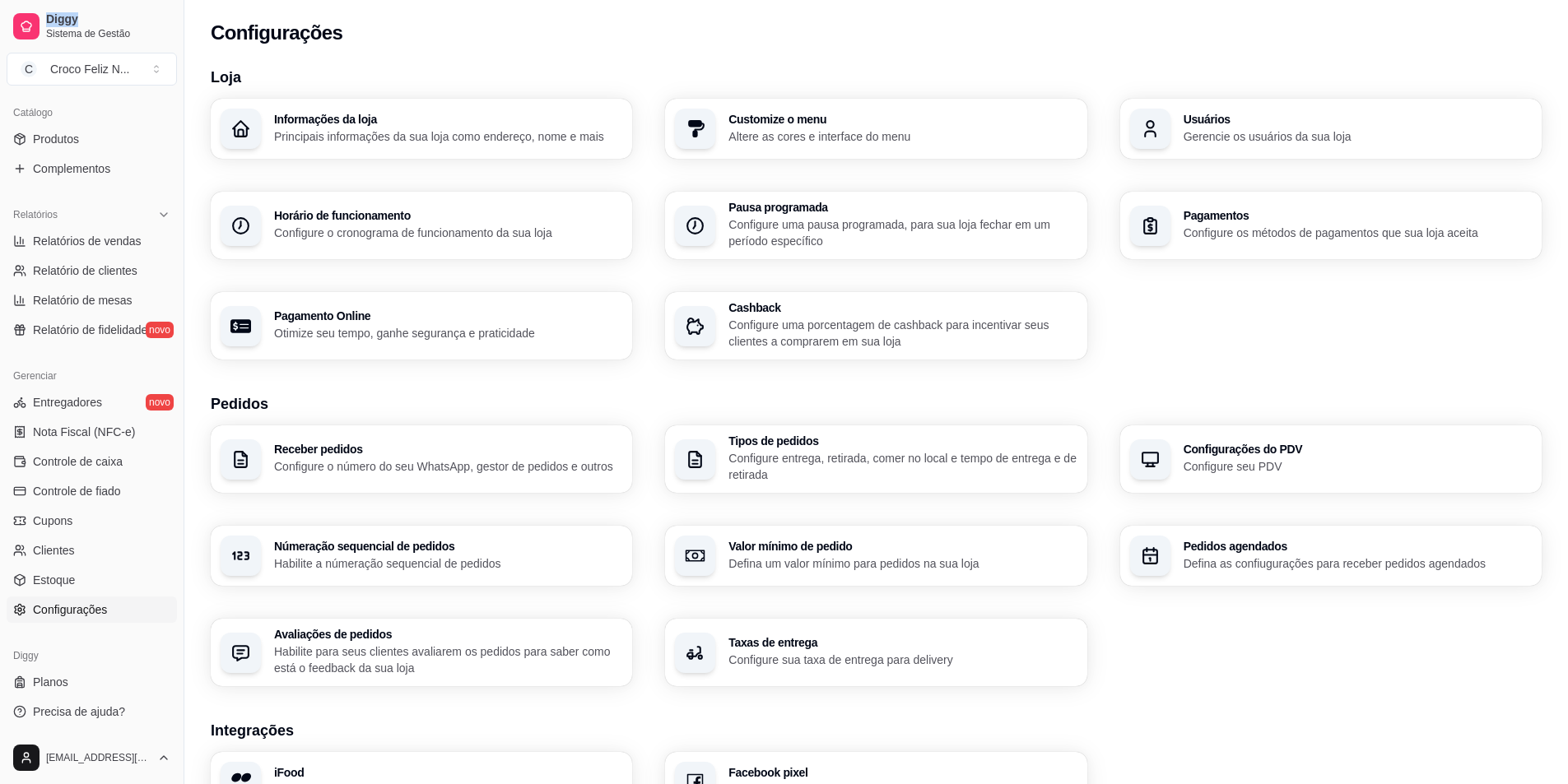
click at [380, 123] on h3 "Informações da loja" at bounding box center [448, 119] width 349 height 12
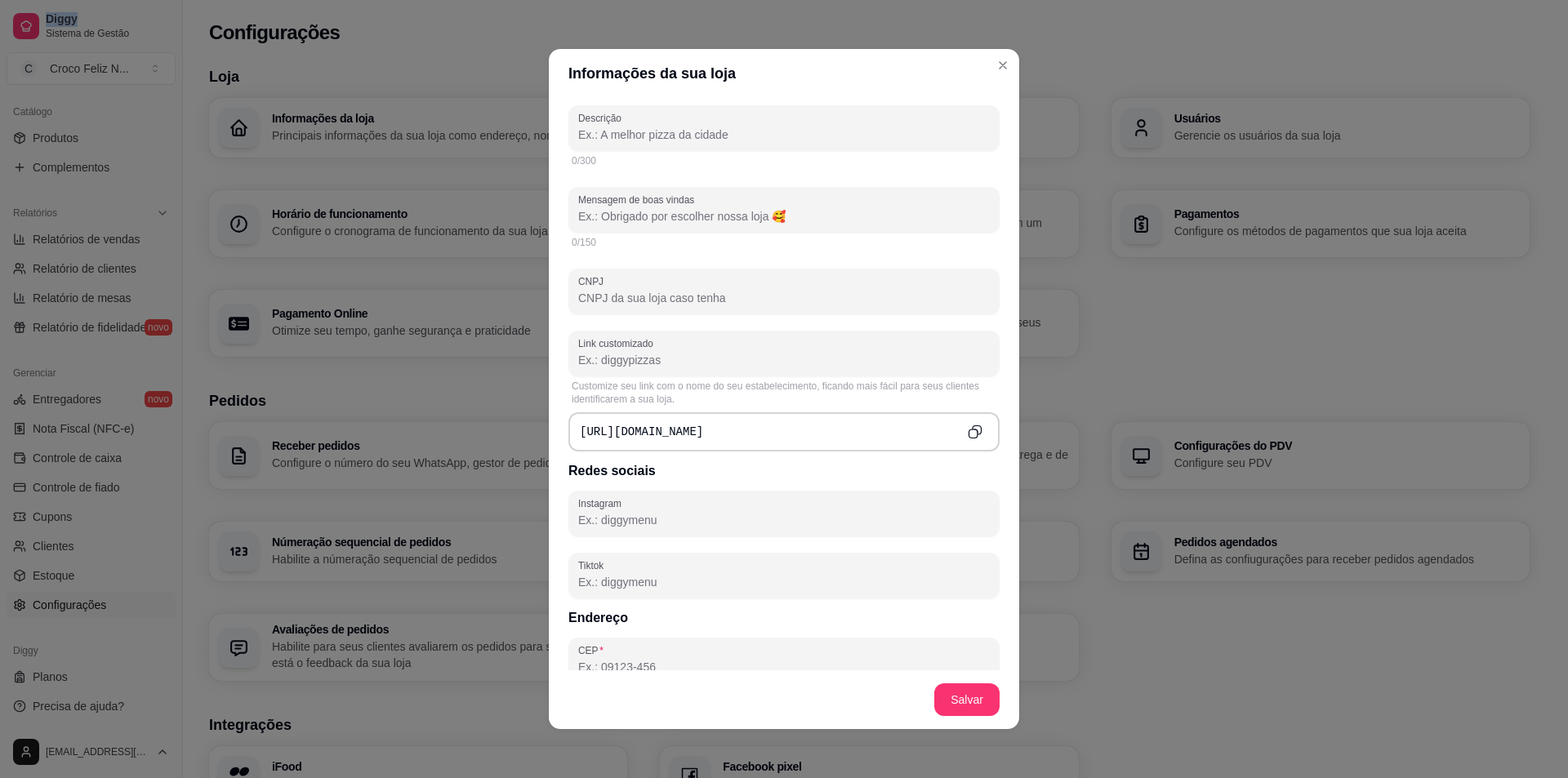
scroll to position [408, 0]
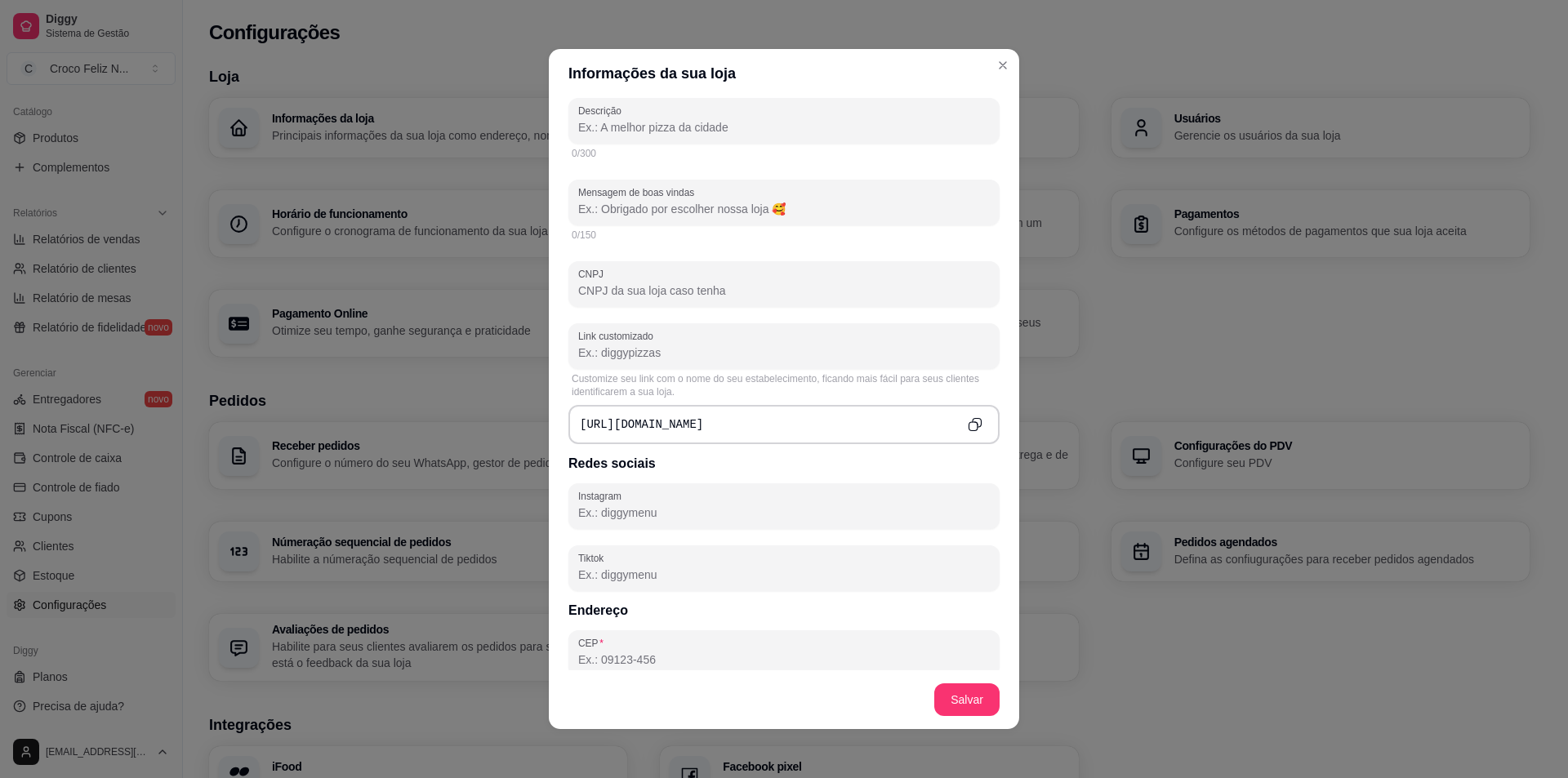
click at [655, 364] on div "Link customizado" at bounding box center [784, 346] width 431 height 46
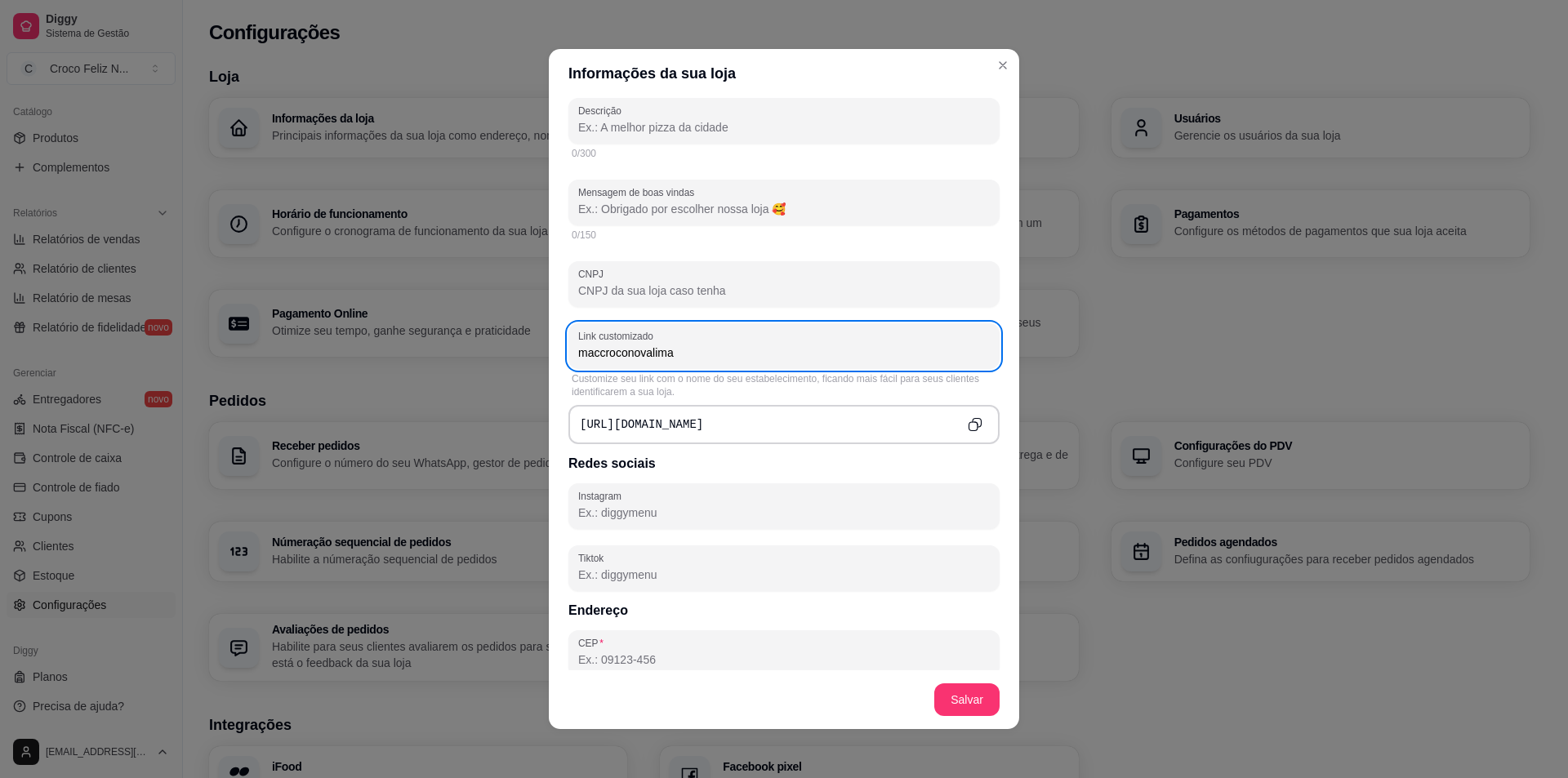
type input "maccroconovalima"
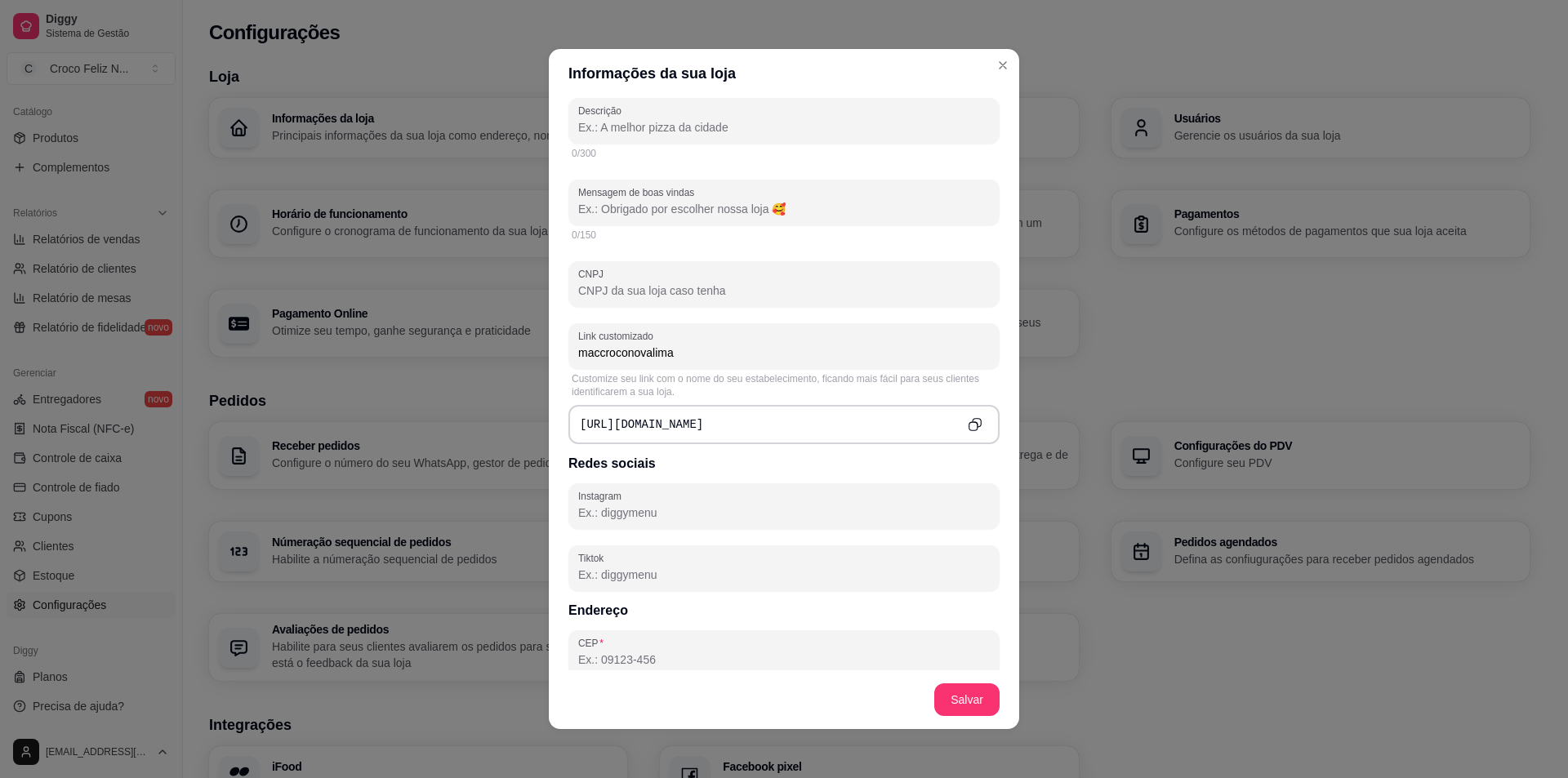
click at [968, 421] on icon "Copy to clipboard" at bounding box center [974, 423] width 14 height 14
click at [970, 699] on button "Salvar" at bounding box center [967, 699] width 65 height 32
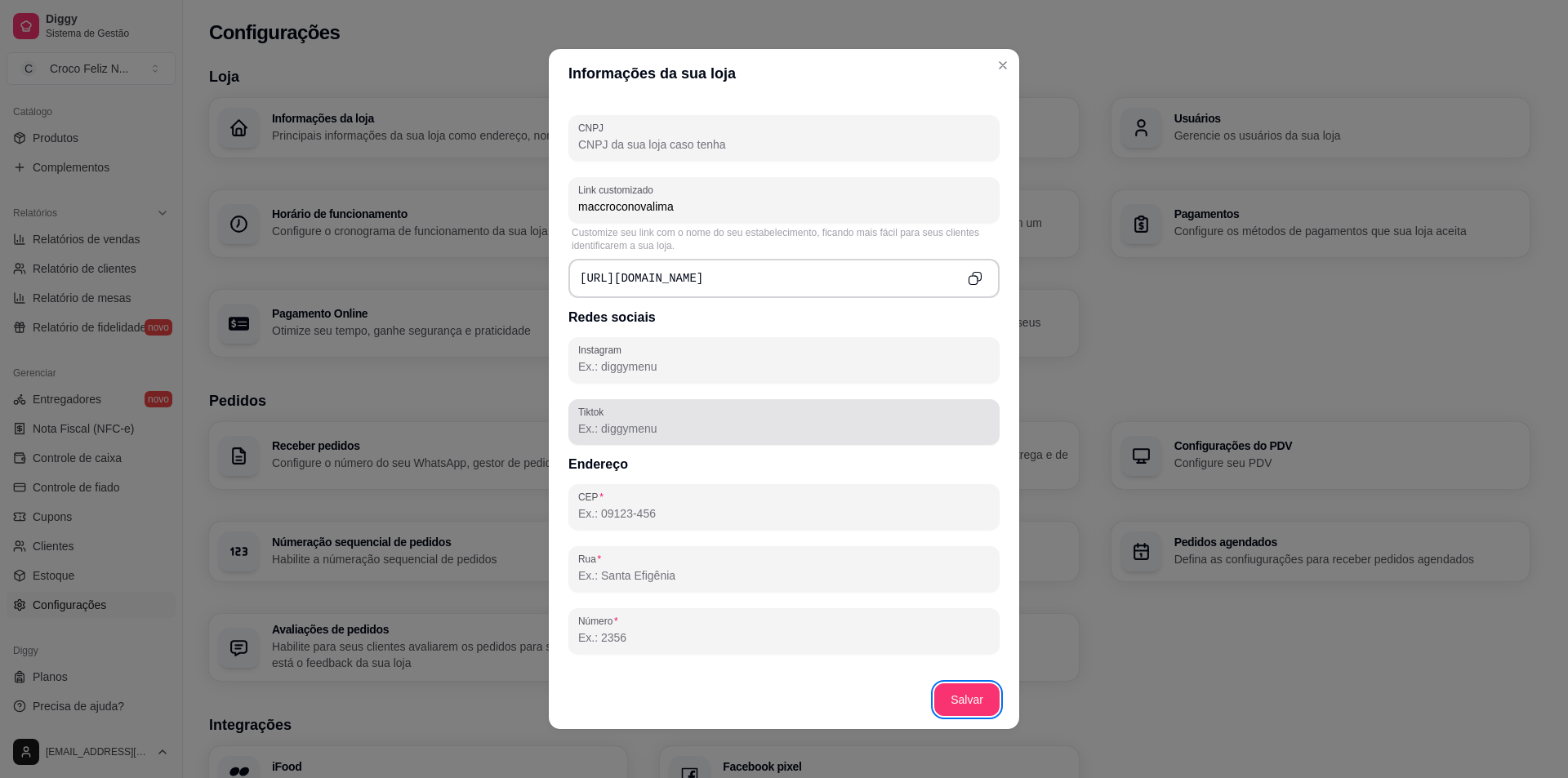
scroll to position [571, 0]
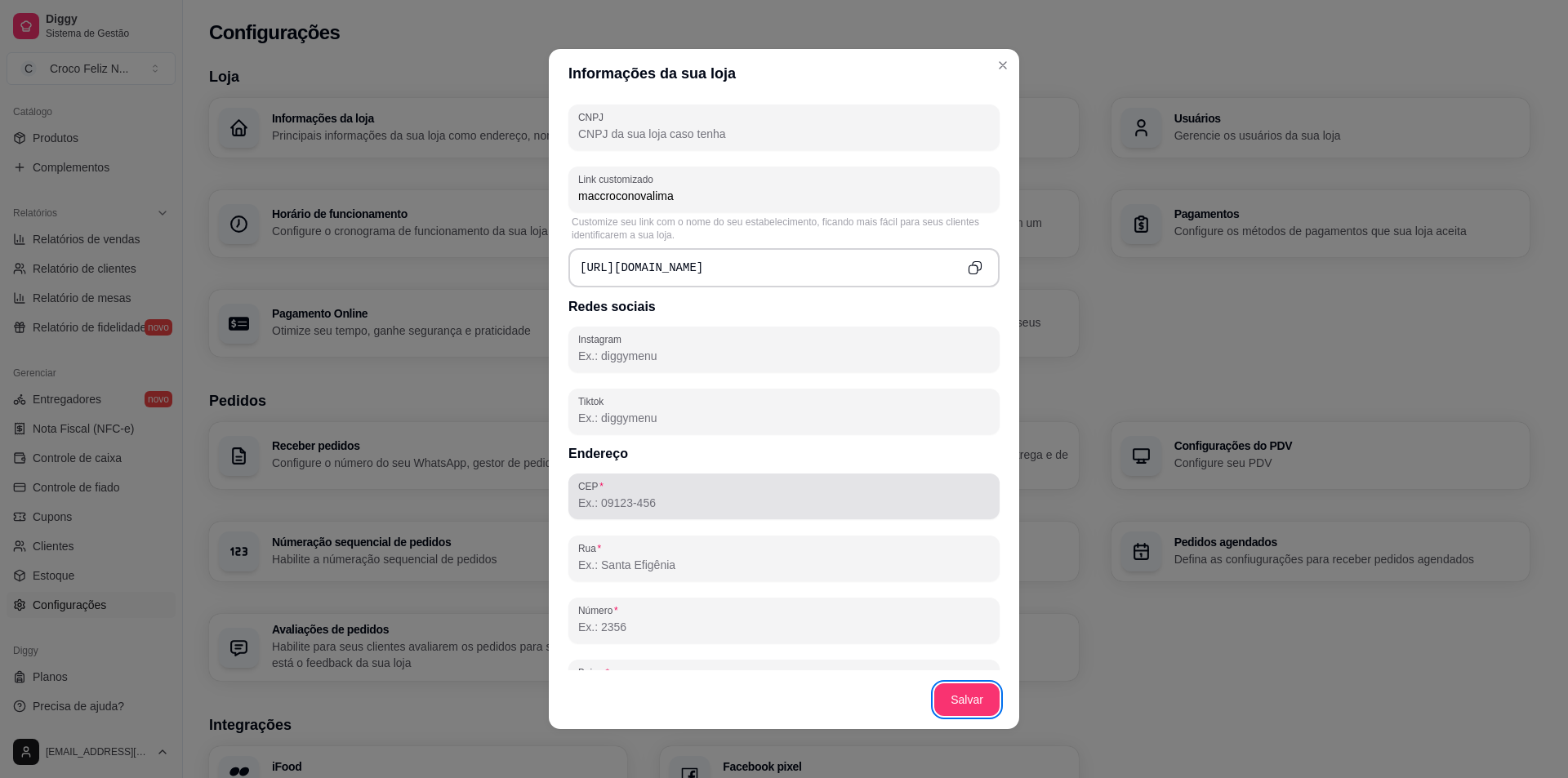
click at [723, 505] on input "CEP" at bounding box center [784, 503] width 412 height 16
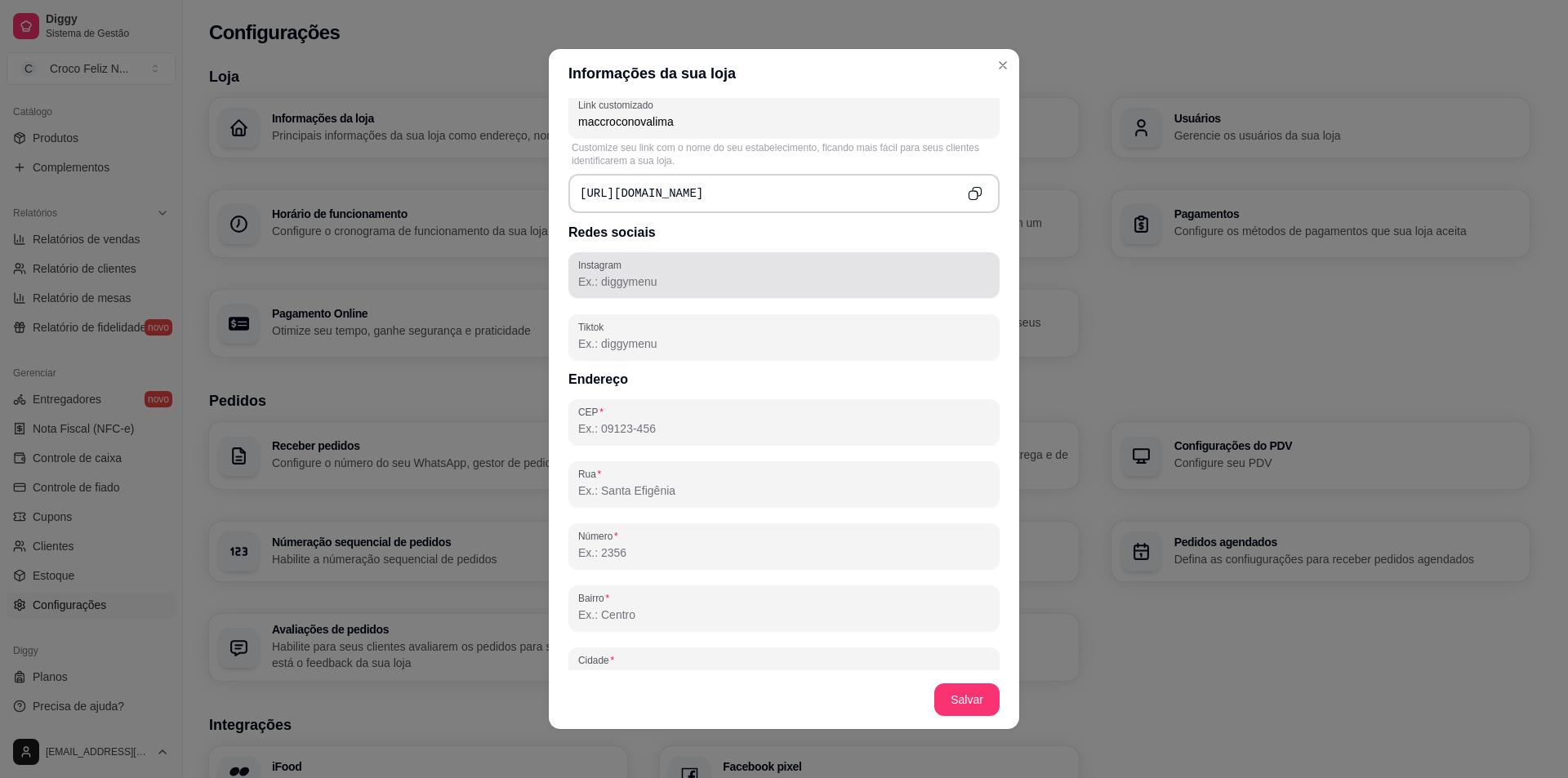
scroll to position [653, 0]
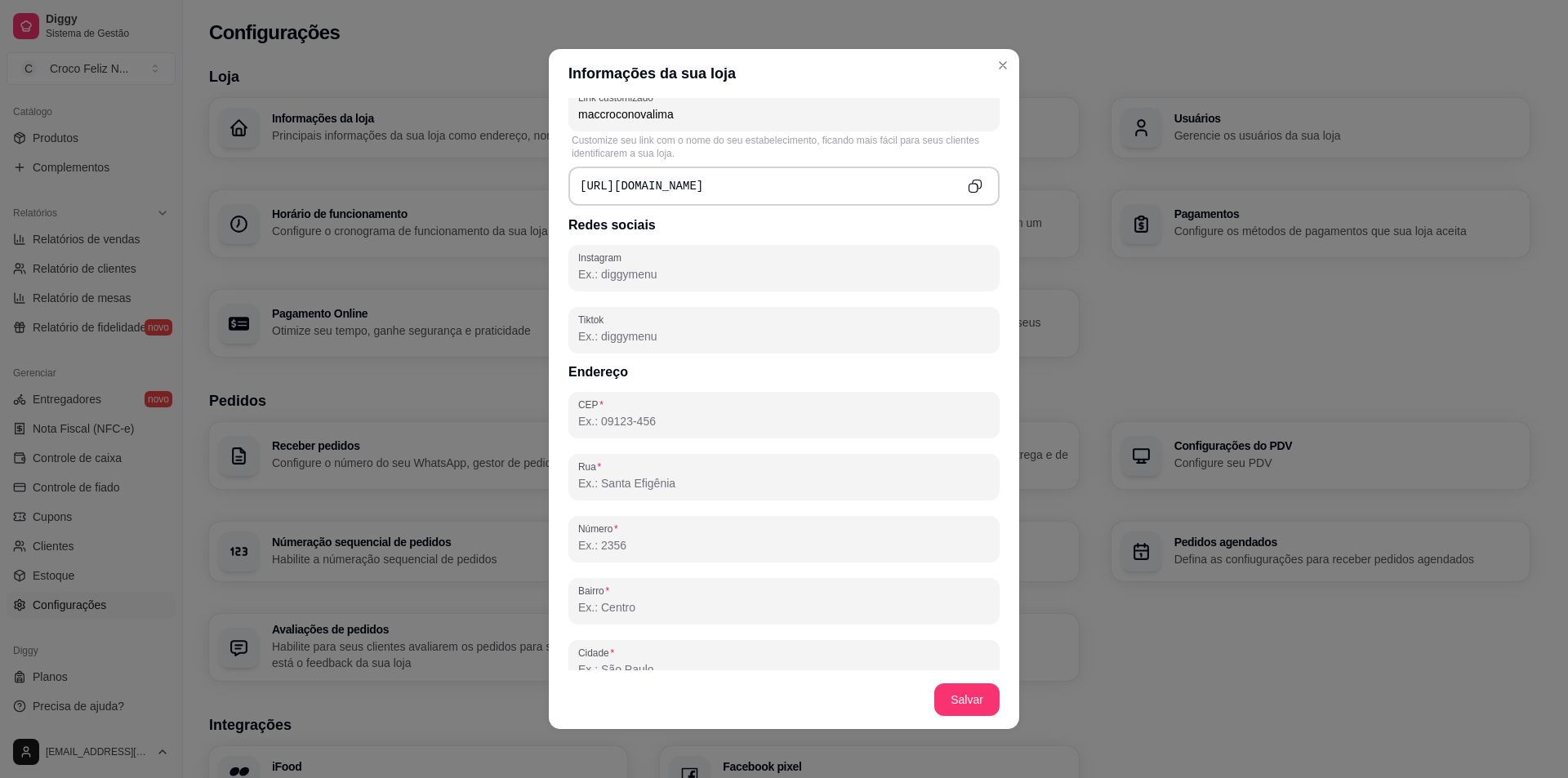
paste input "CEP"
click at [601, 488] on input "Rua" at bounding box center [784, 484] width 412 height 16
paste input "R. Zulmira Borba"
type input "R. Zulmira Borba"
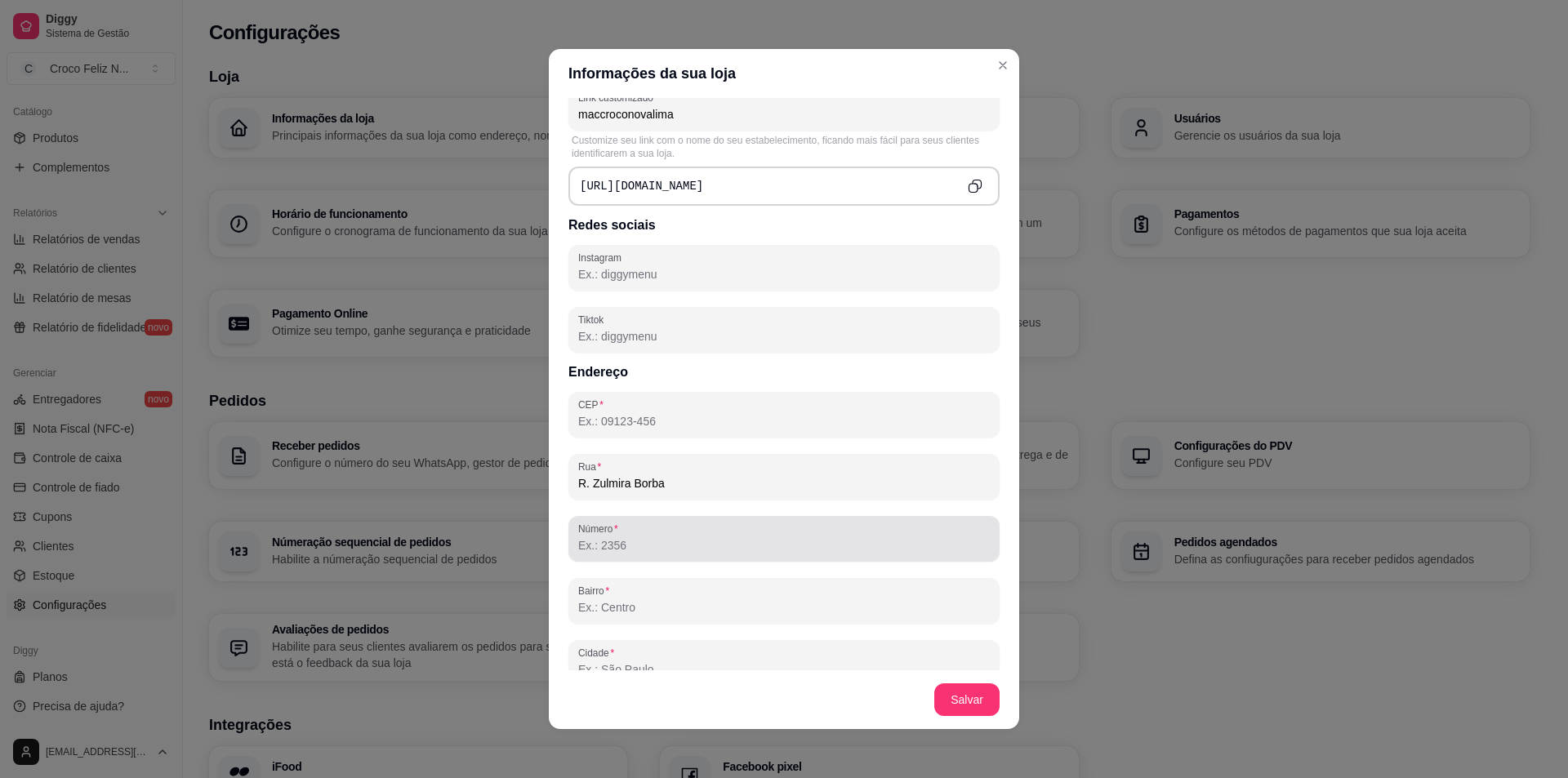
click at [633, 548] on input "Número" at bounding box center [784, 545] width 412 height 16
paste input "1300"
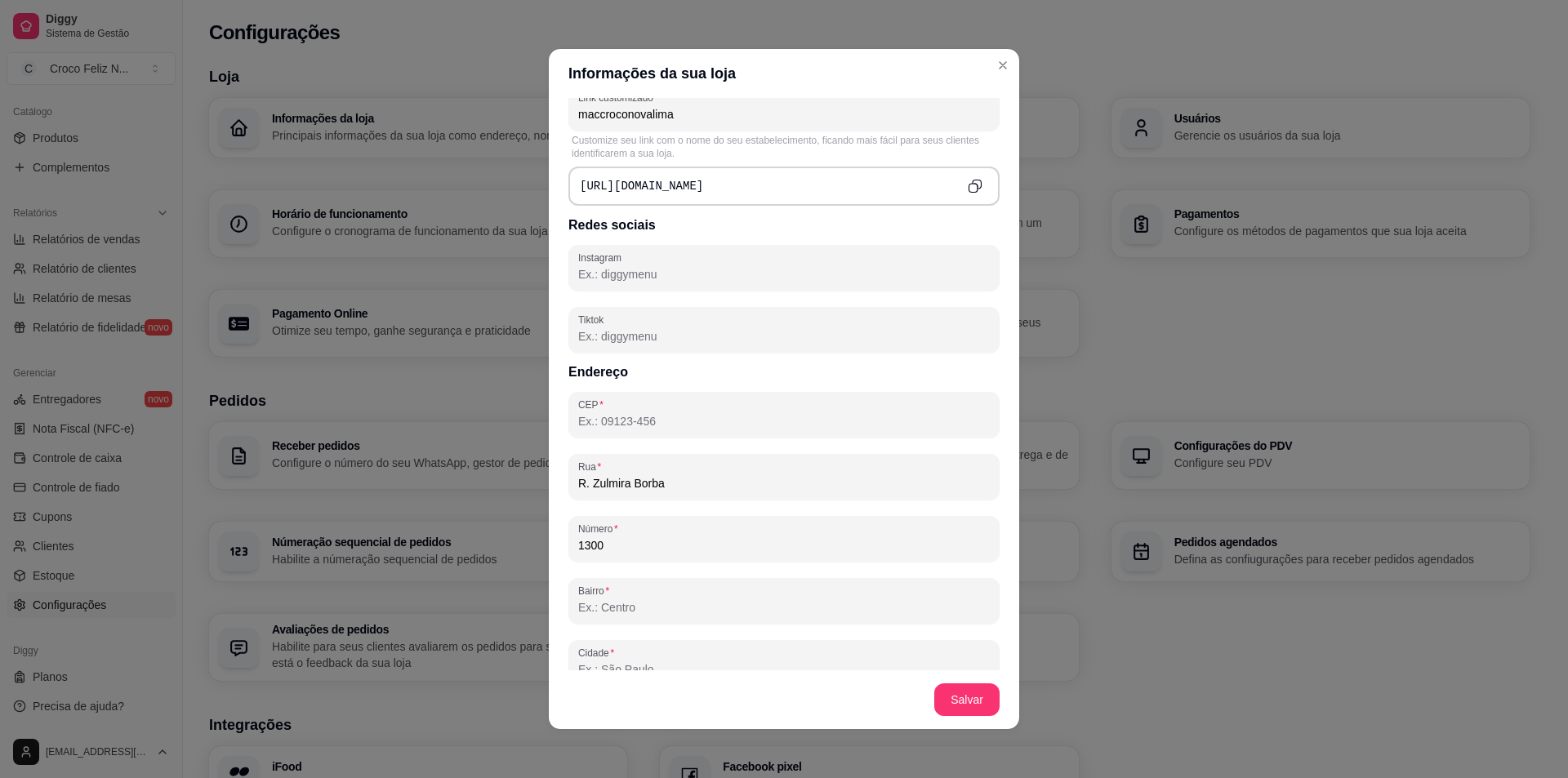
type input "1300"
click at [628, 597] on div at bounding box center [784, 601] width 412 height 32
paste input "Nova Lima"
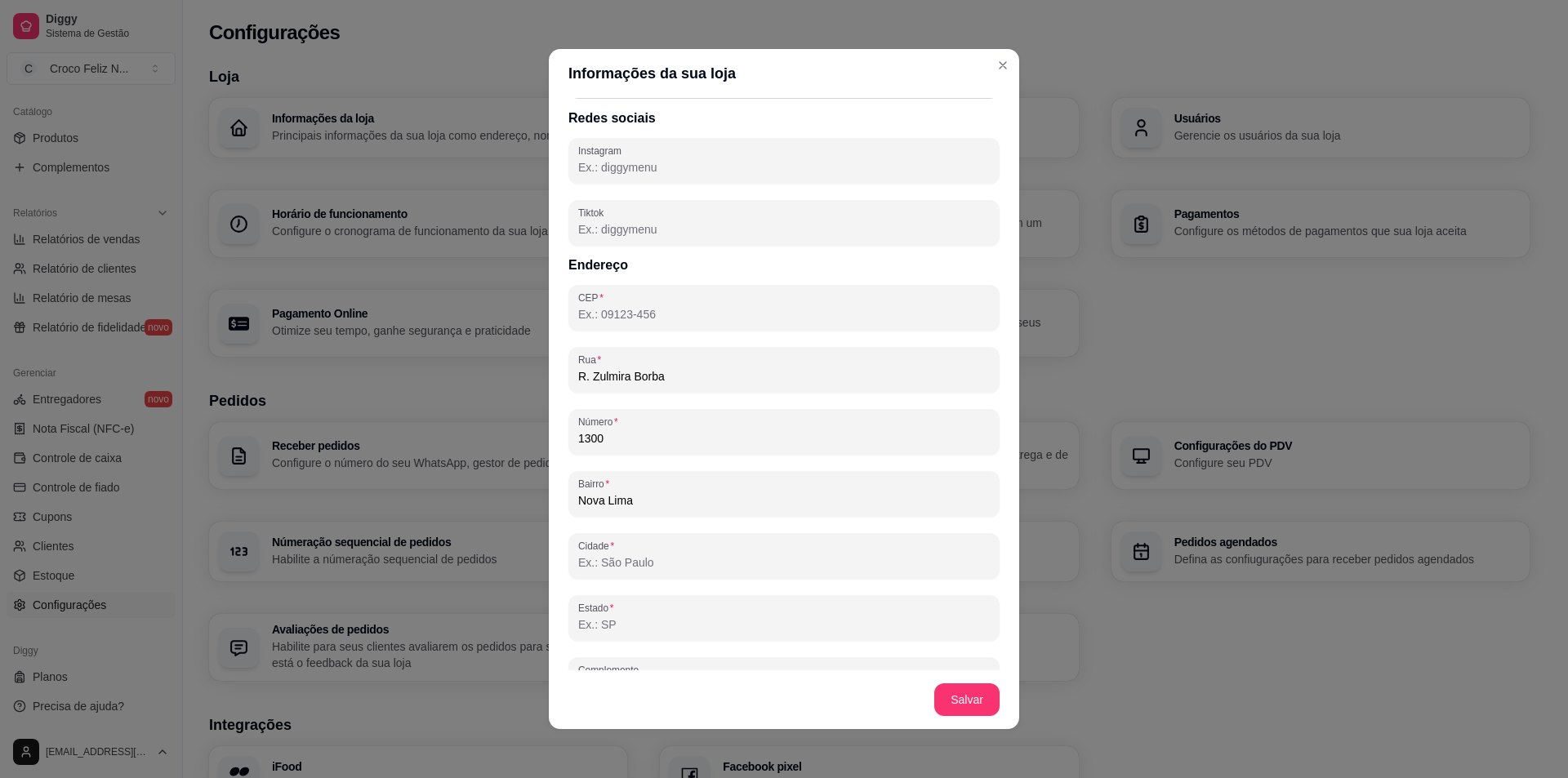
scroll to position [800, 0]
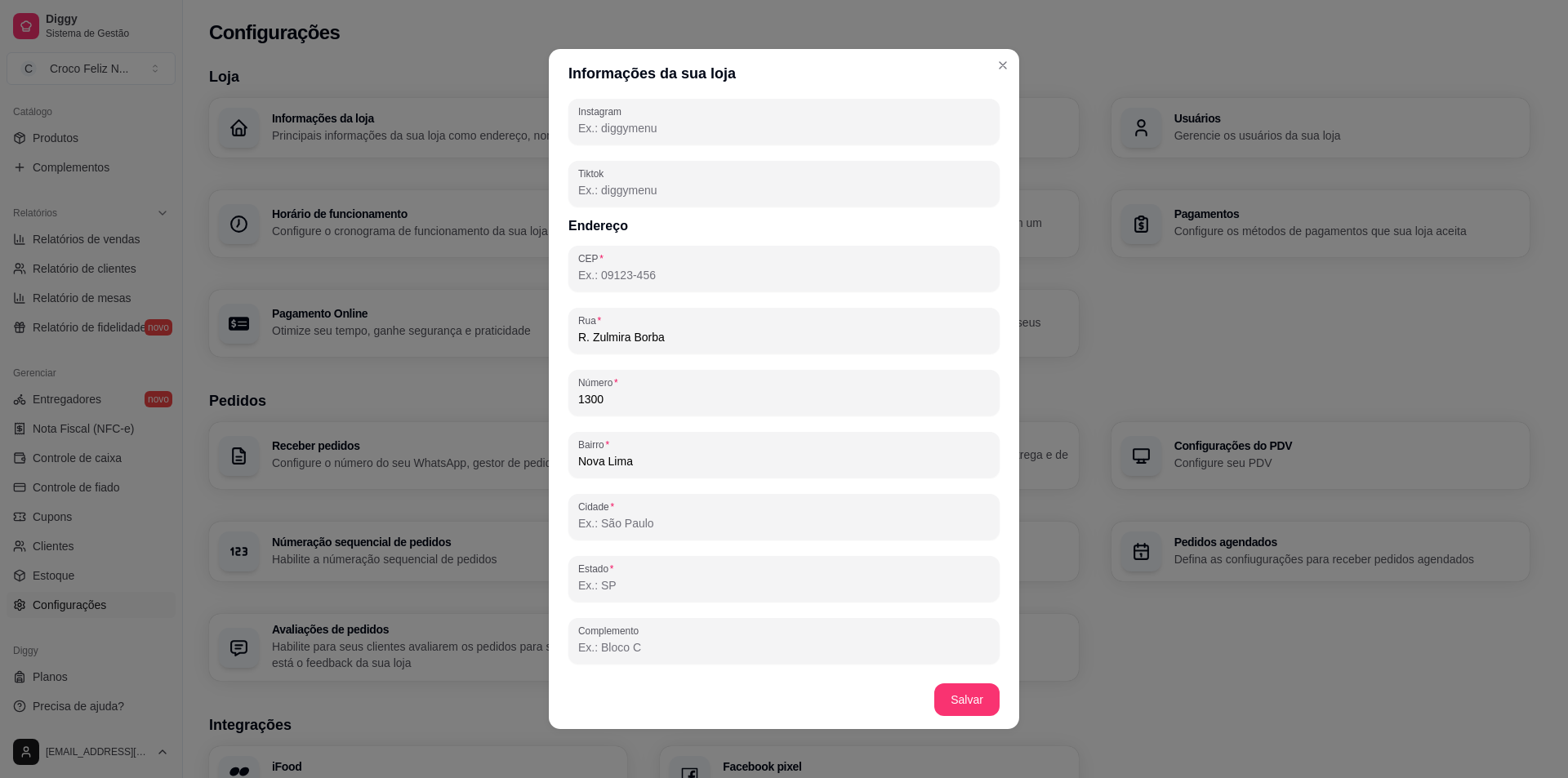
type input "Nova Lima"
drag, startPoint x: 654, startPoint y: 548, endPoint x: 663, endPoint y: 540, distance: 12.0
click at [655, 547] on div "CEP Rua R. Zulmira Borba Número 1300 Bairro [GEOGRAPHIC_DATA] Estado Complemento" at bounding box center [784, 454] width 431 height 418
click at [663, 536] on div "Cidade" at bounding box center [784, 516] width 431 height 46
type input "c"
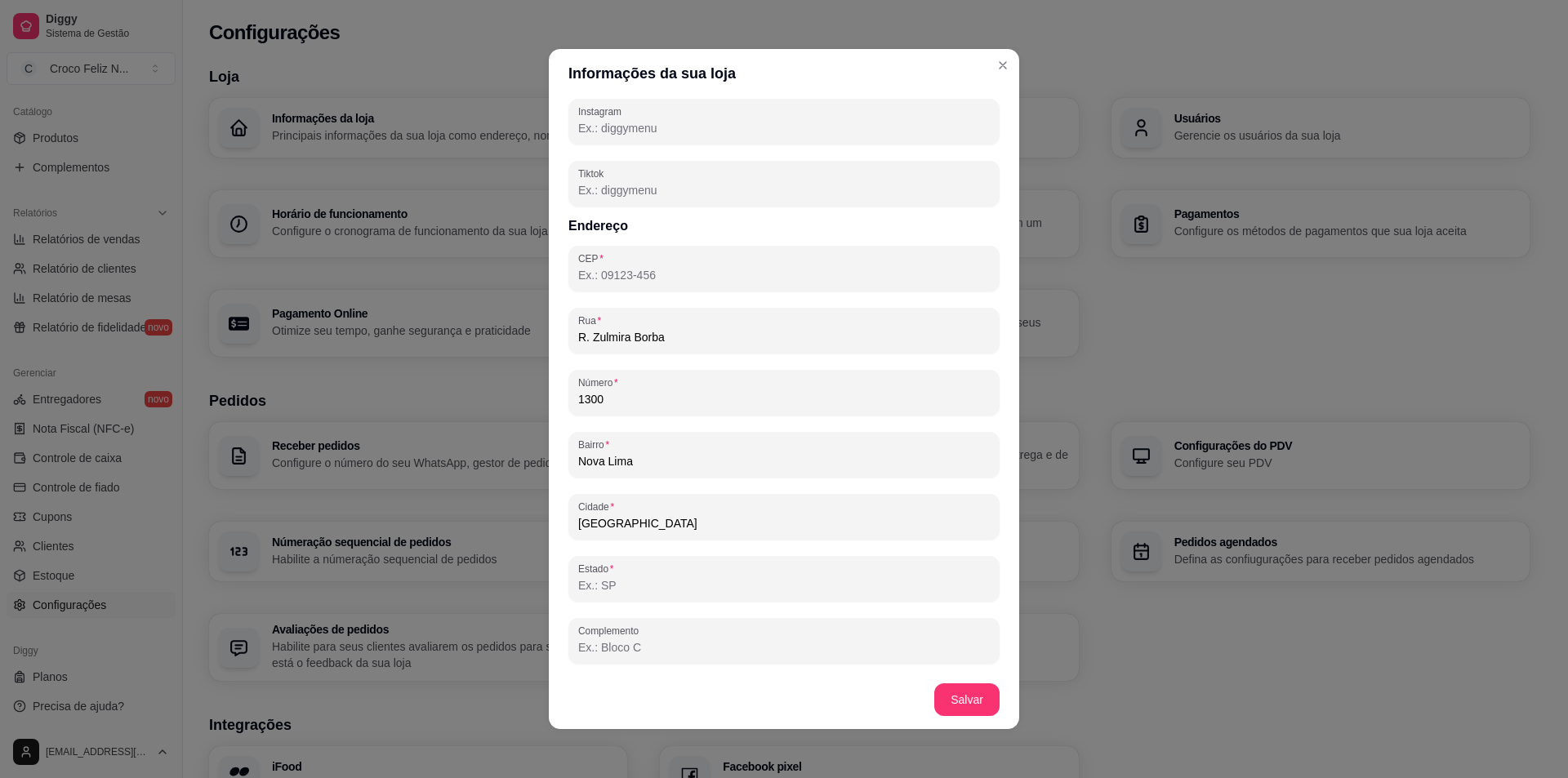
type input "[GEOGRAPHIC_DATA]"
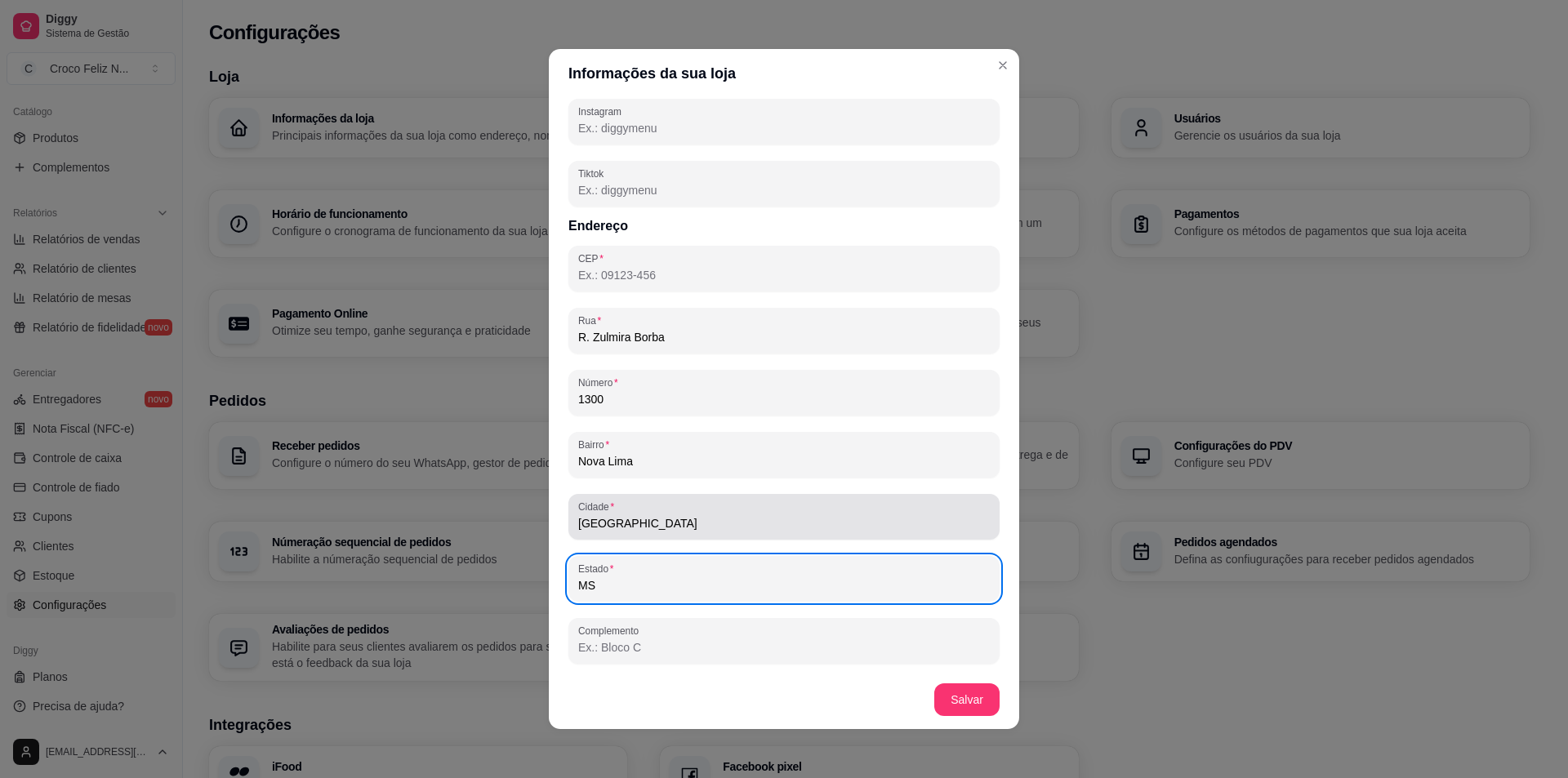
type input "MS"
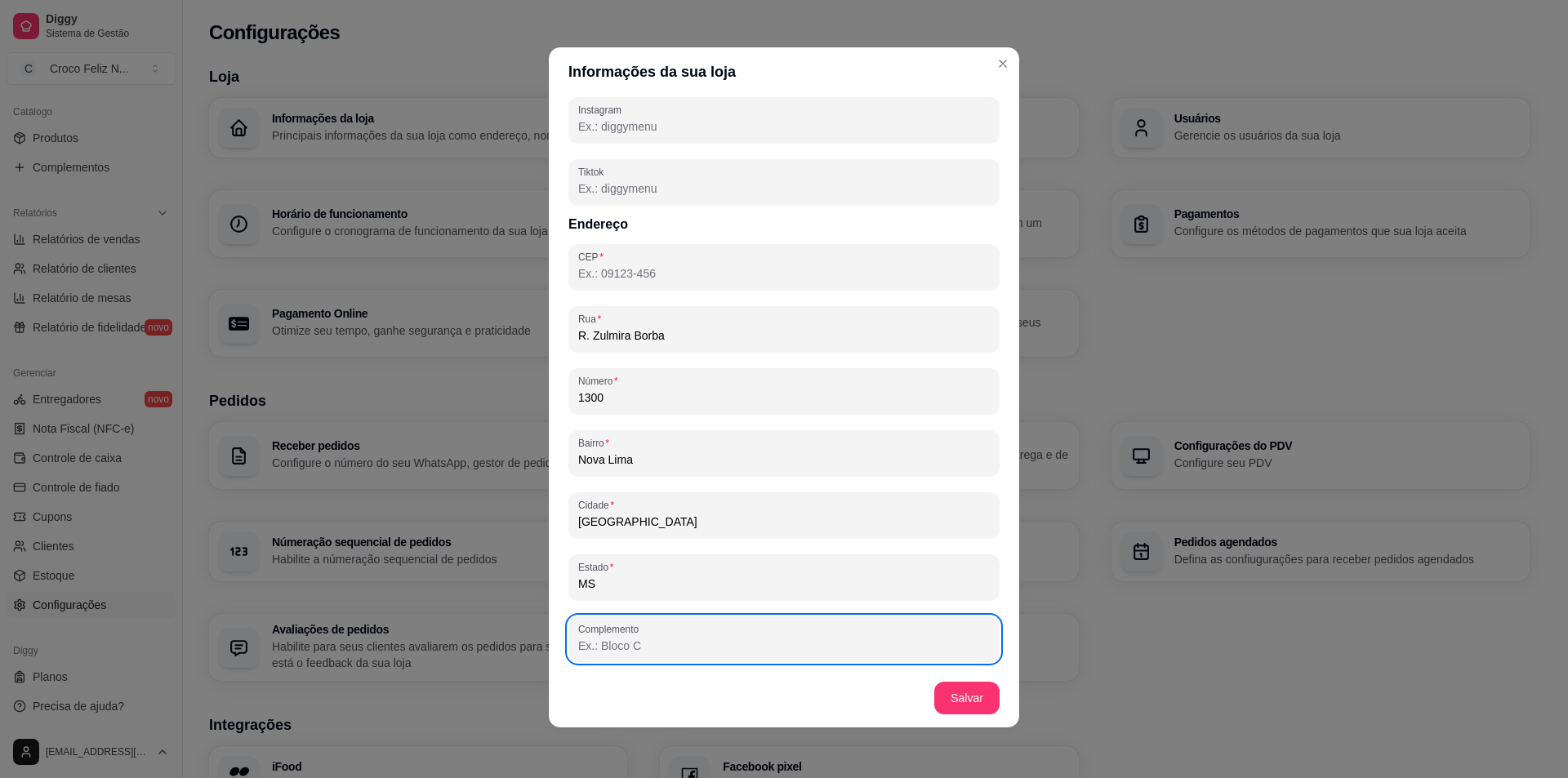
scroll to position [4, 0]
click at [954, 696] on button "Salvar" at bounding box center [967, 697] width 65 height 32
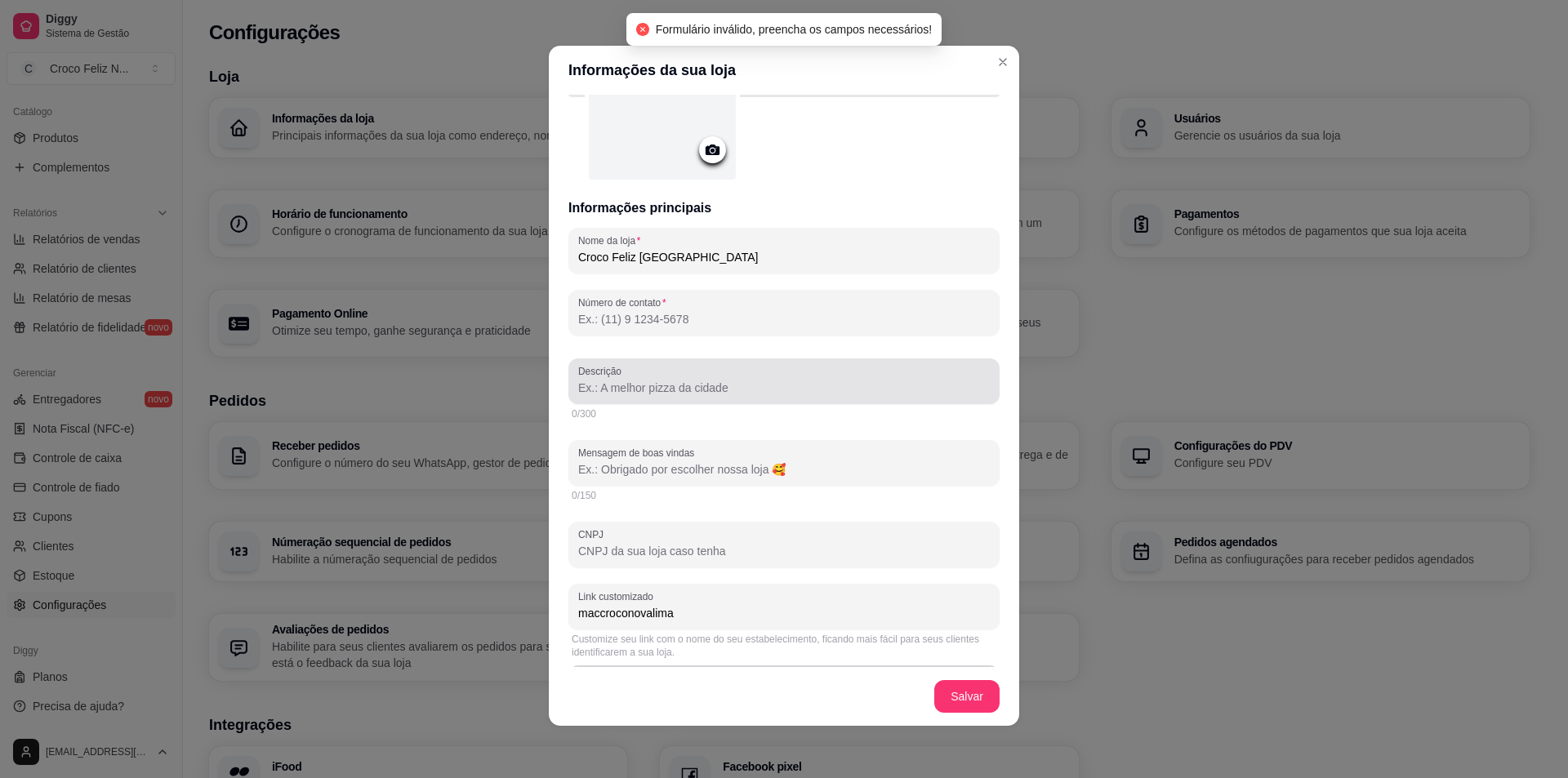
scroll to position [163, 0]
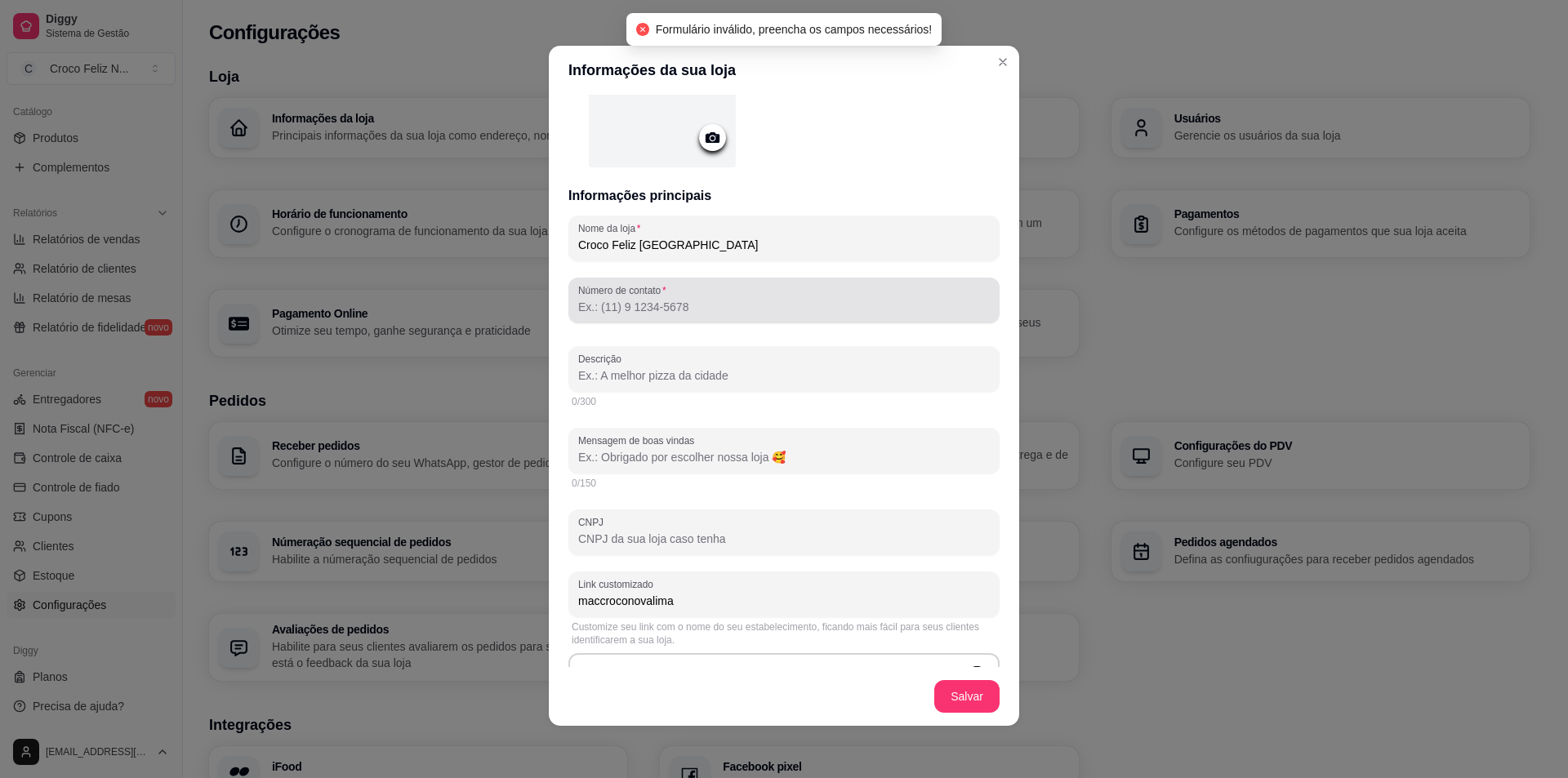
click at [710, 303] on input "Número de contato" at bounding box center [784, 307] width 412 height 16
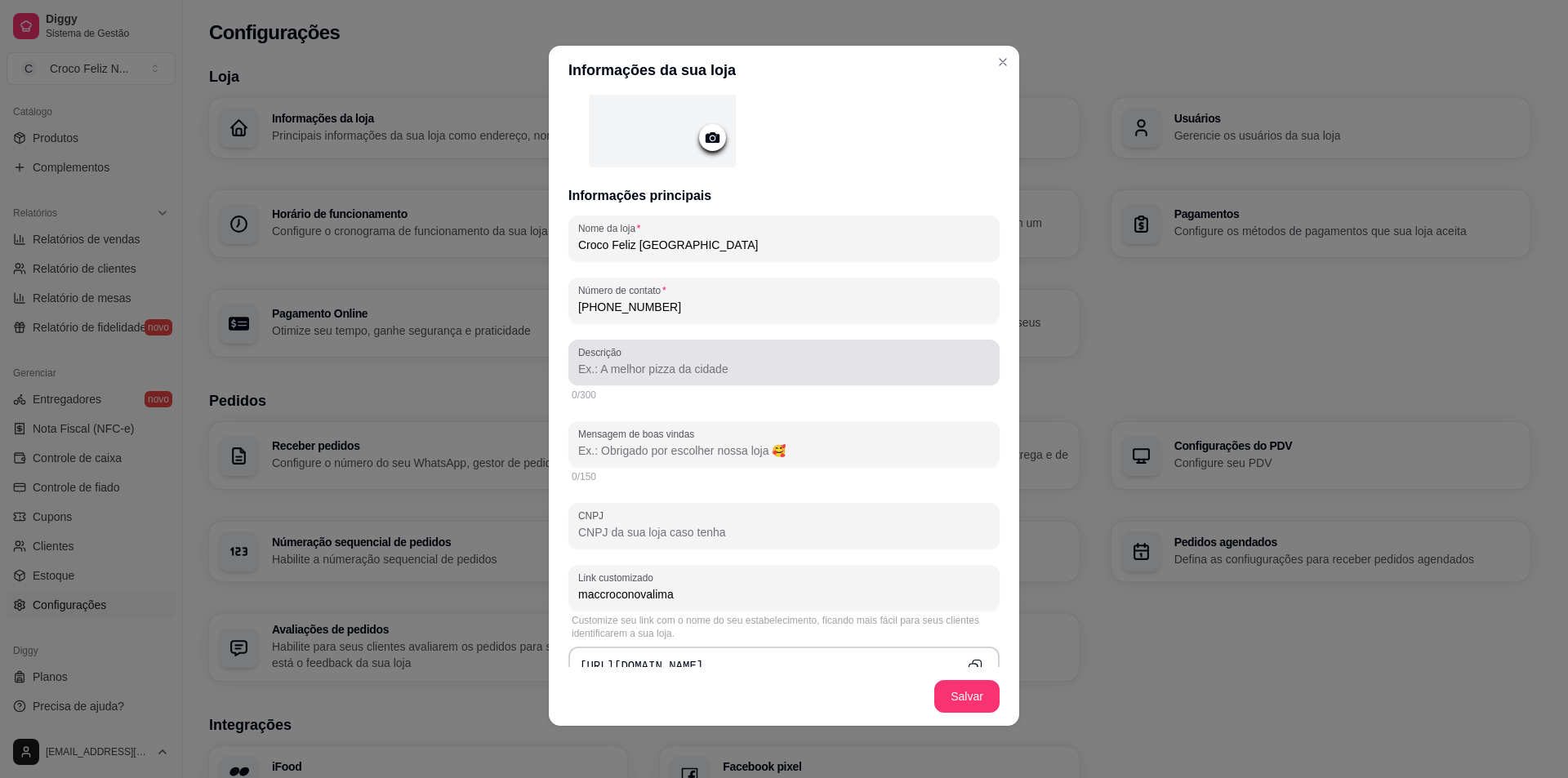
type input "[PHONE_NUMBER]"
click at [921, 377] on div at bounding box center [784, 363] width 412 height 32
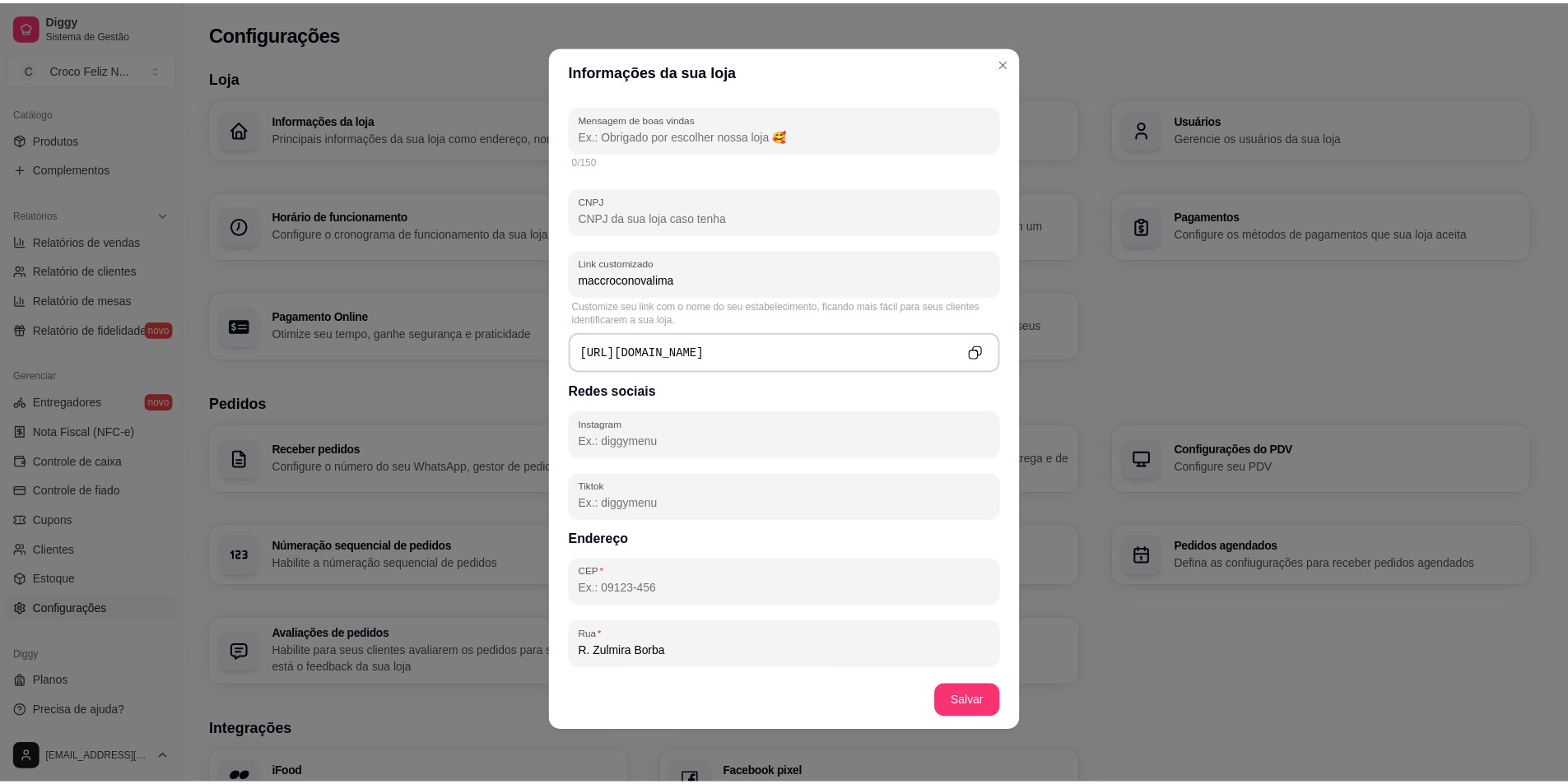
scroll to position [576, 0]
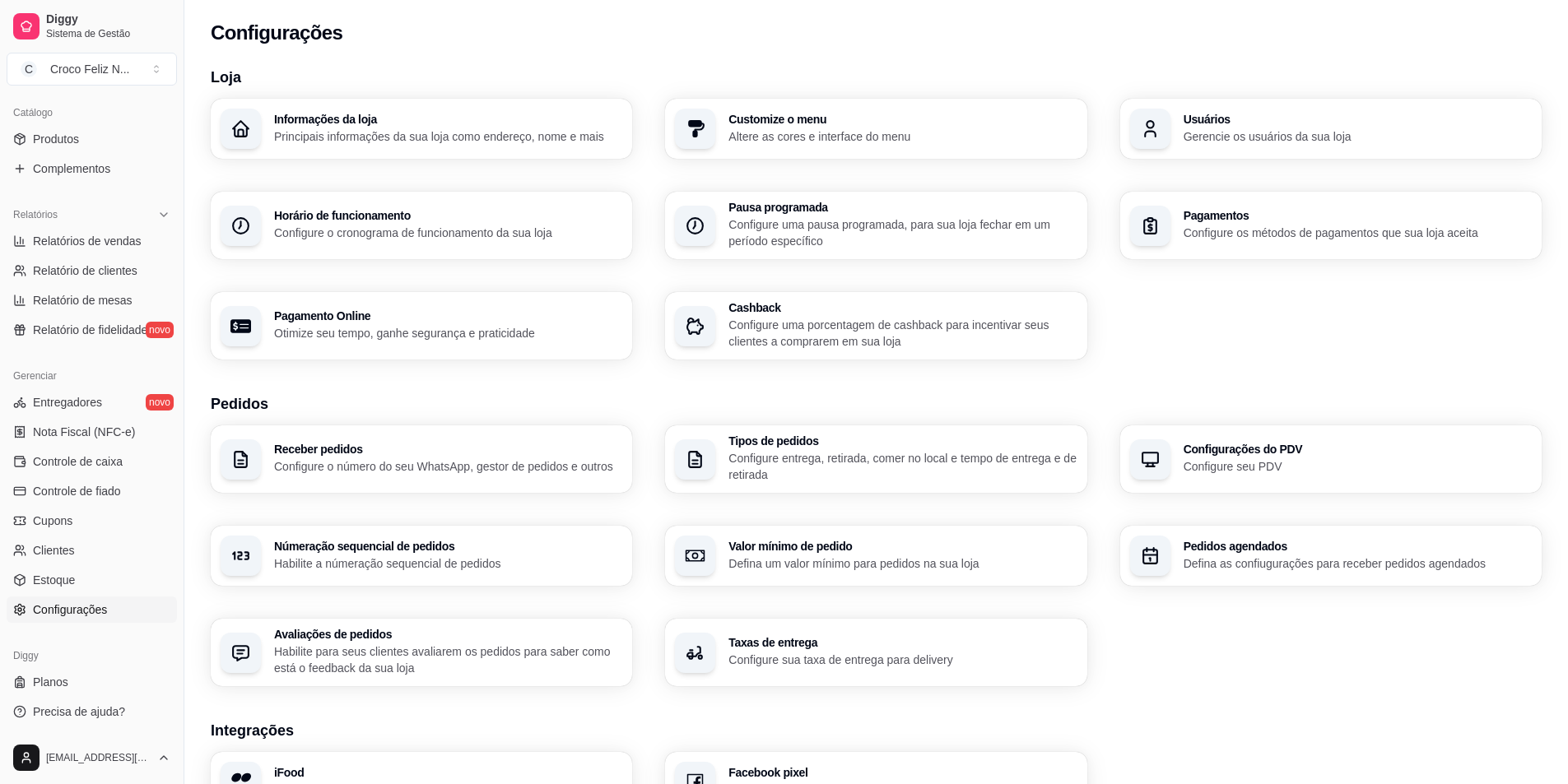
click at [421, 139] on p "Principais informações da sua loja como endereço, nome e mais" at bounding box center [448, 136] width 349 height 16
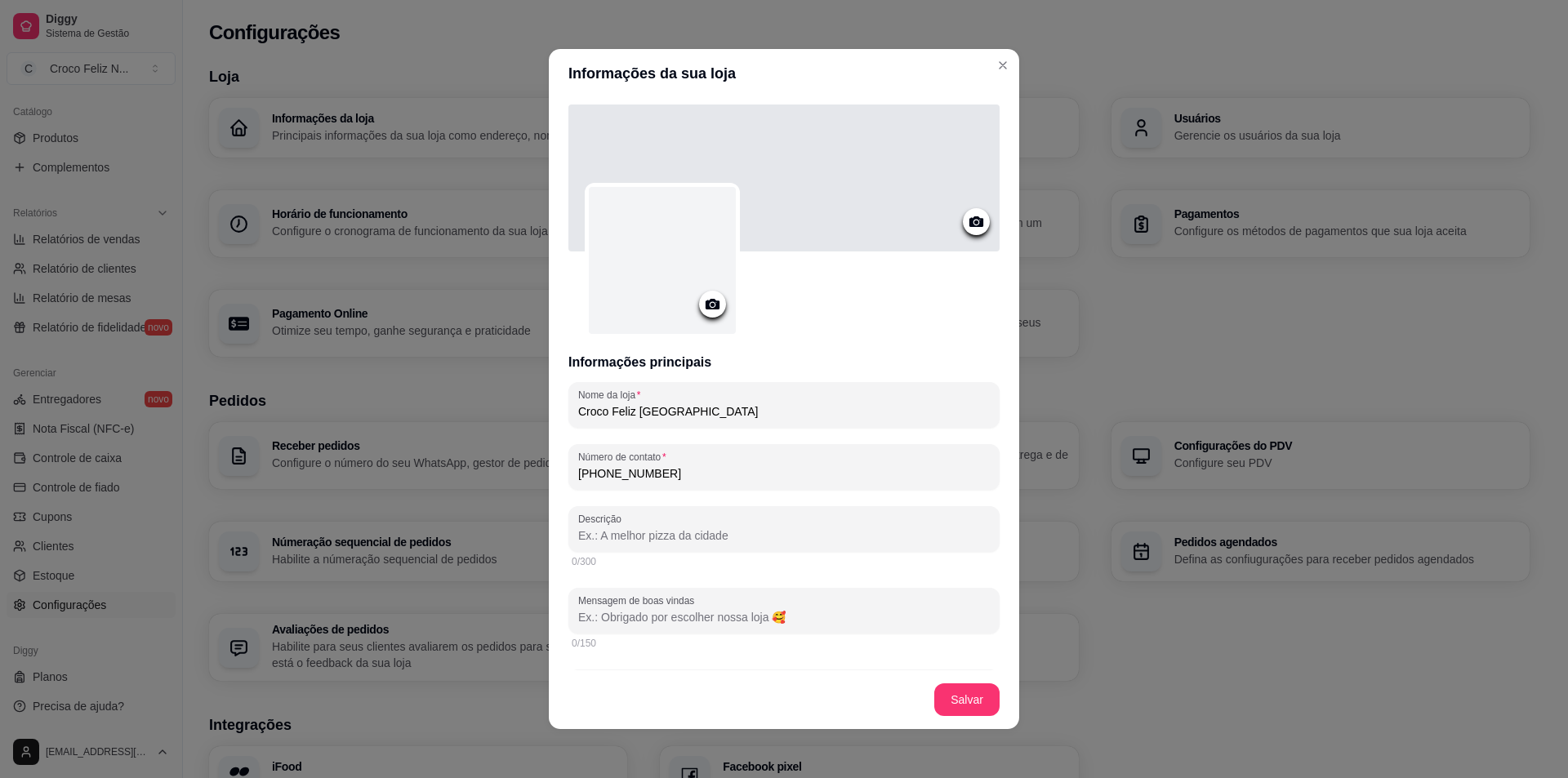
click at [699, 305] on div at bounding box center [712, 304] width 27 height 27
click at [710, 299] on icon at bounding box center [712, 304] width 19 height 19
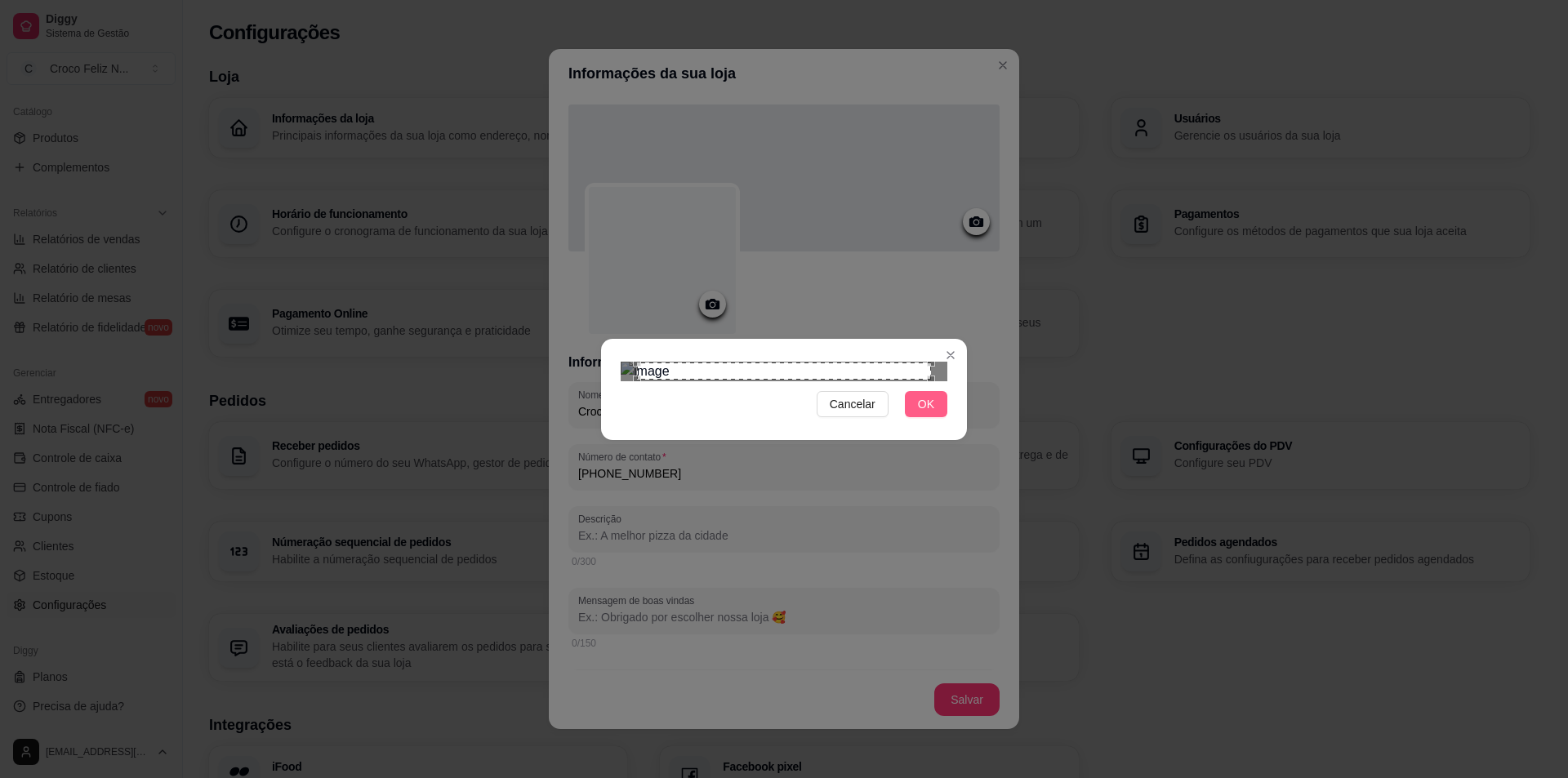
click at [928, 413] on span "OK" at bounding box center [926, 404] width 16 height 18
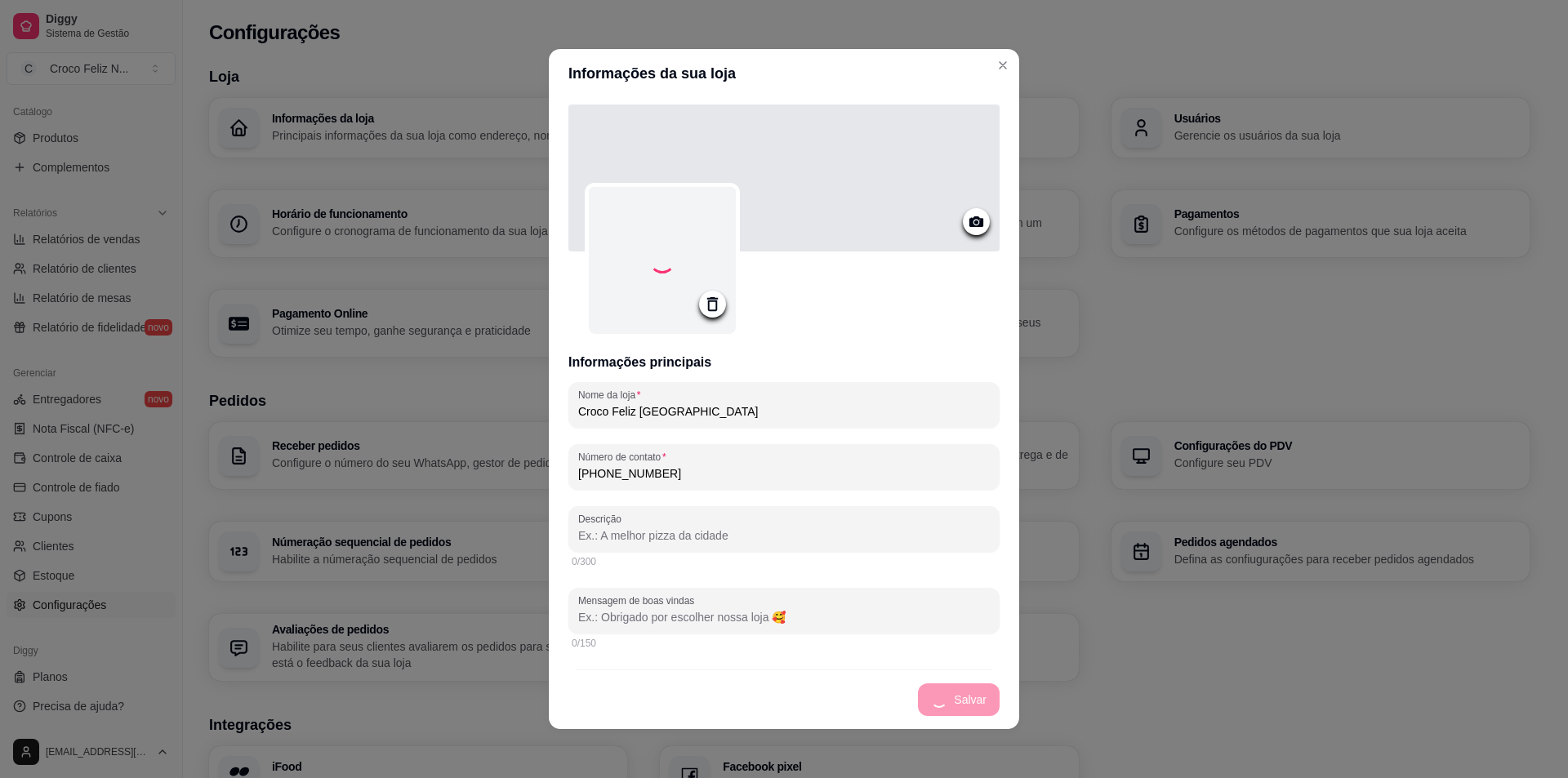
click at [970, 221] on icon at bounding box center [976, 222] width 14 height 11
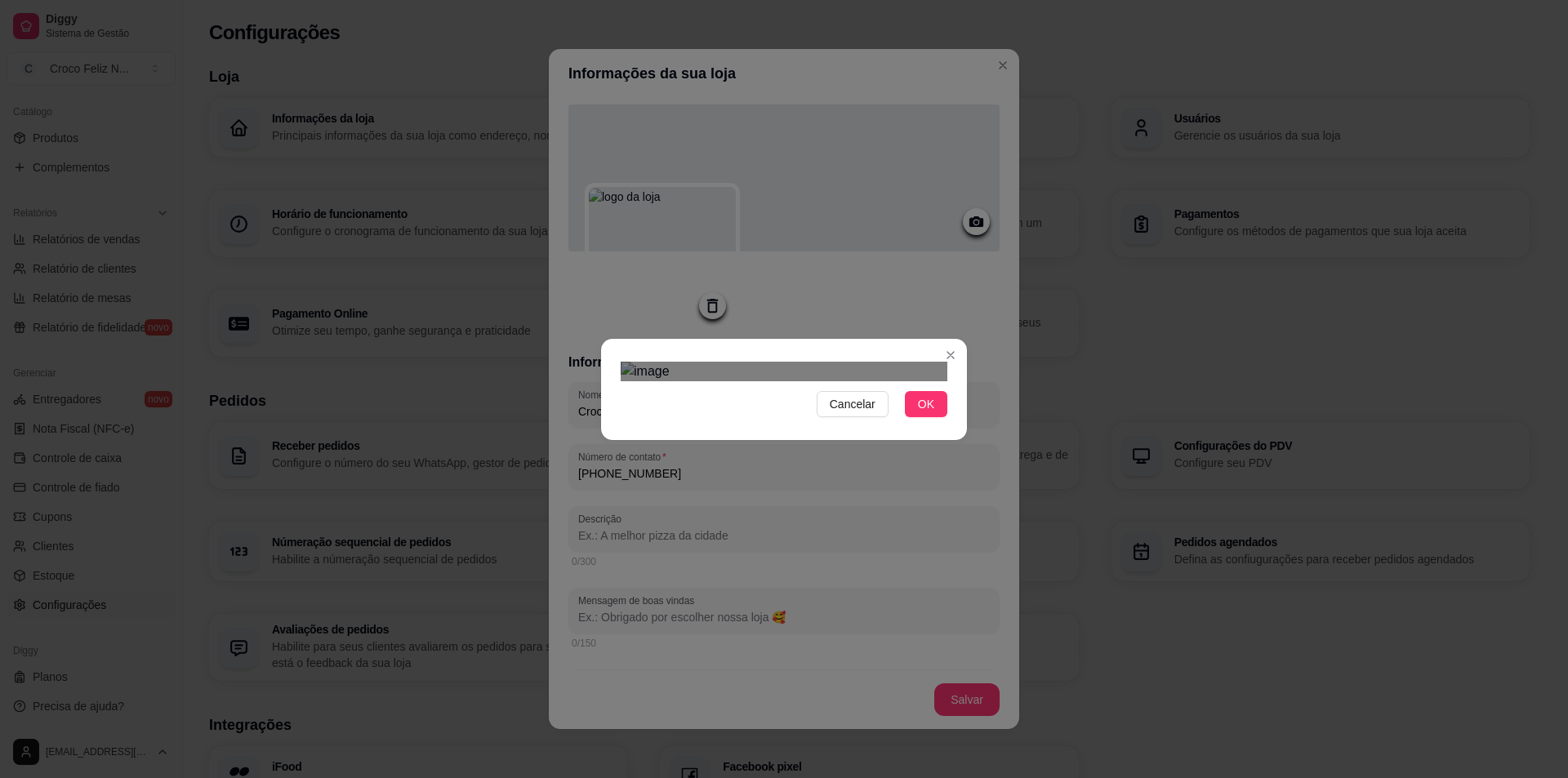
click at [847, 535] on div "Use the arrow keys to move the crop selection area" at bounding box center [784, 584] width 294 height 98
click at [932, 417] on button "OK" at bounding box center [925, 403] width 42 height 26
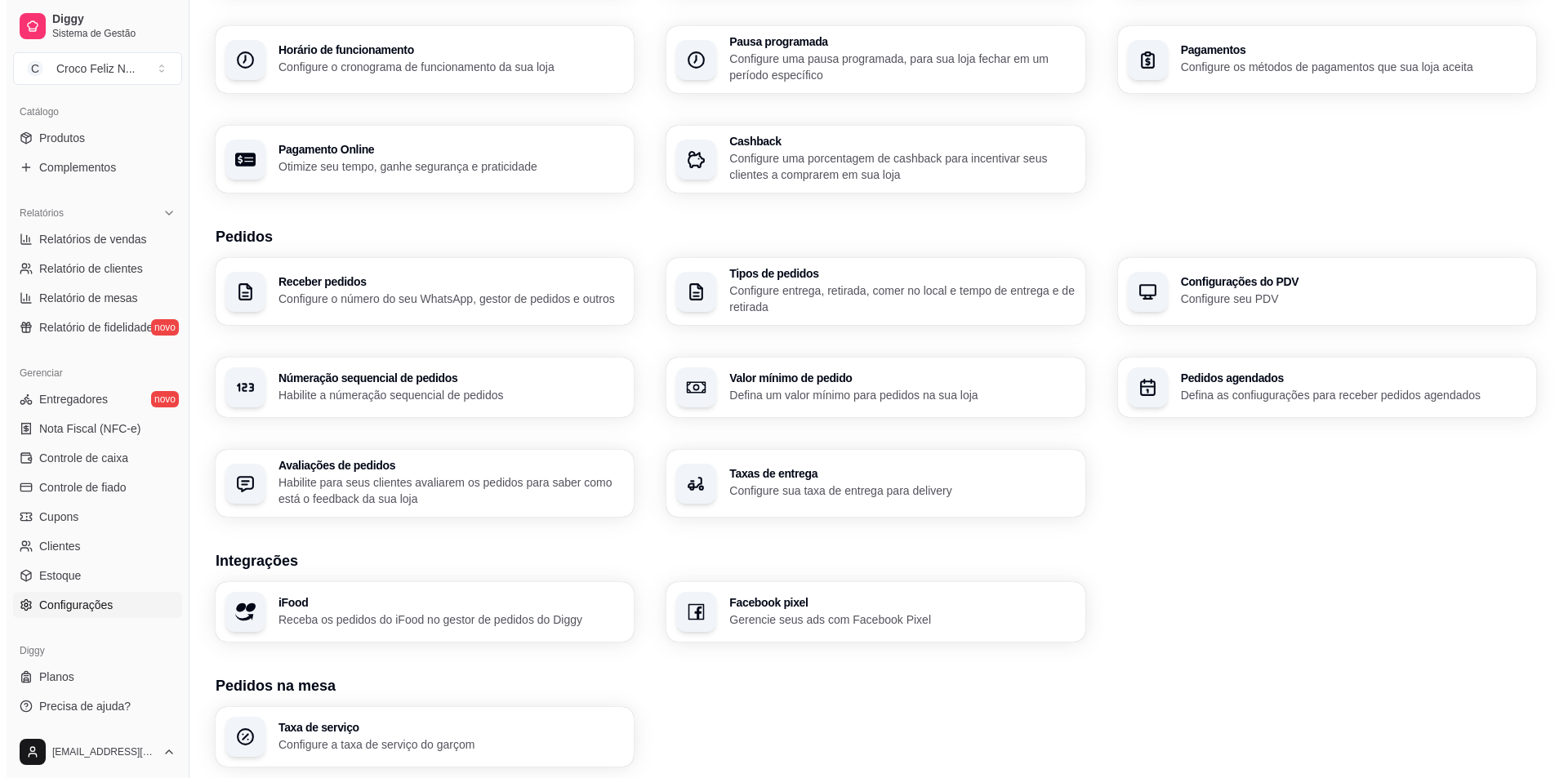
scroll to position [0, 0]
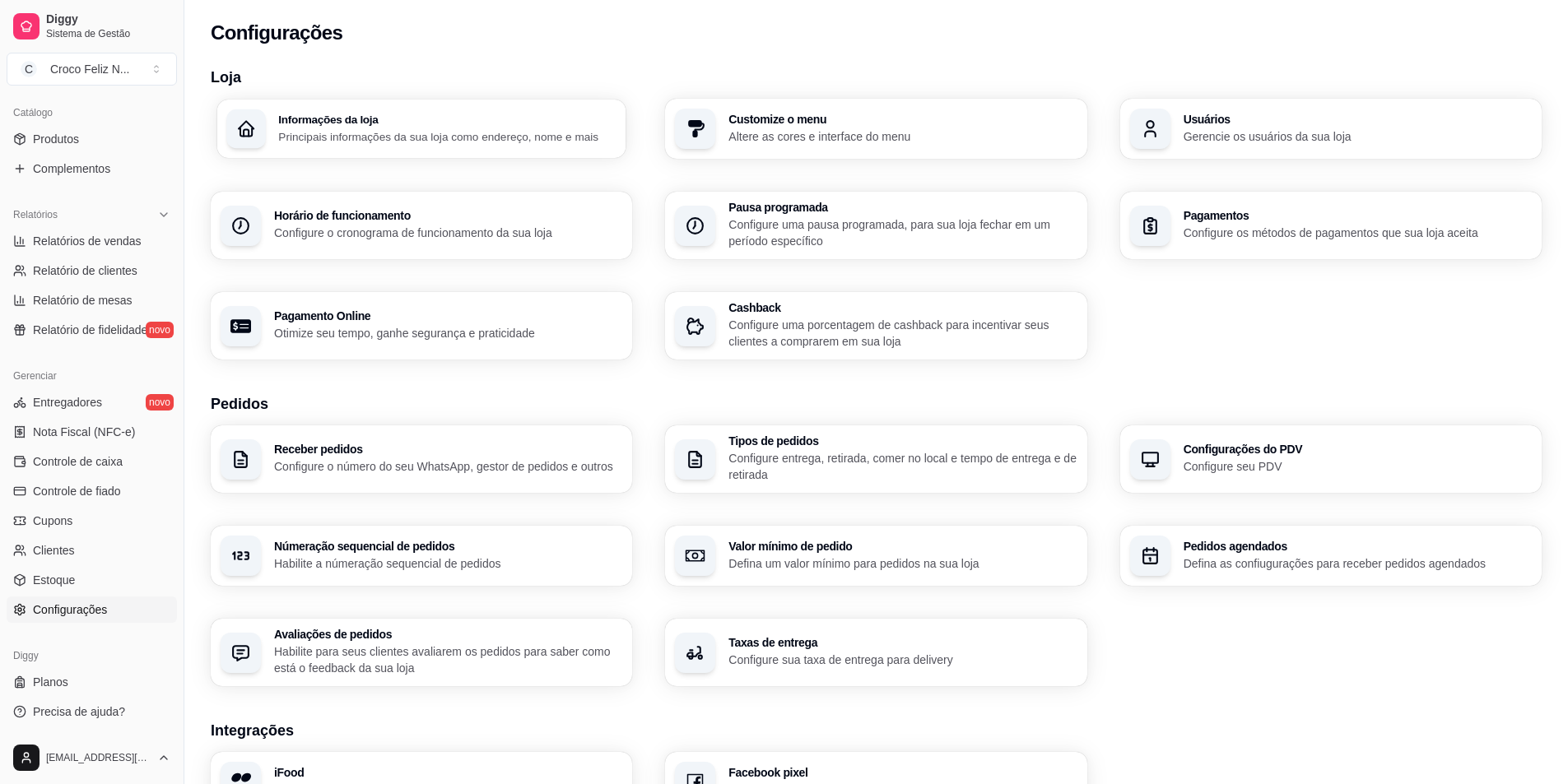
click at [393, 134] on p "Principais informações da sua loja como endereço, nome e mais" at bounding box center [448, 136] width 339 height 15
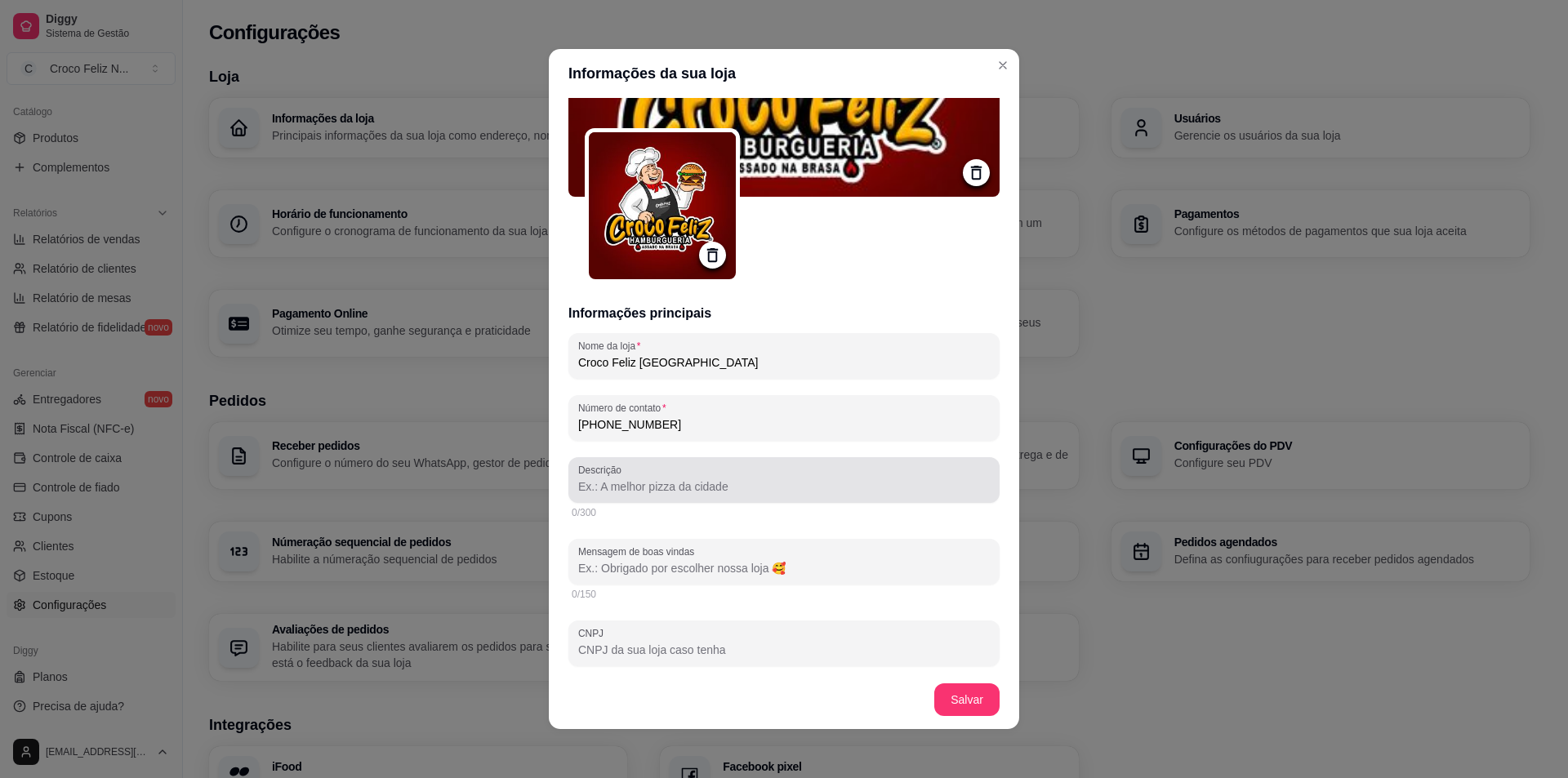
scroll to position [408, 0]
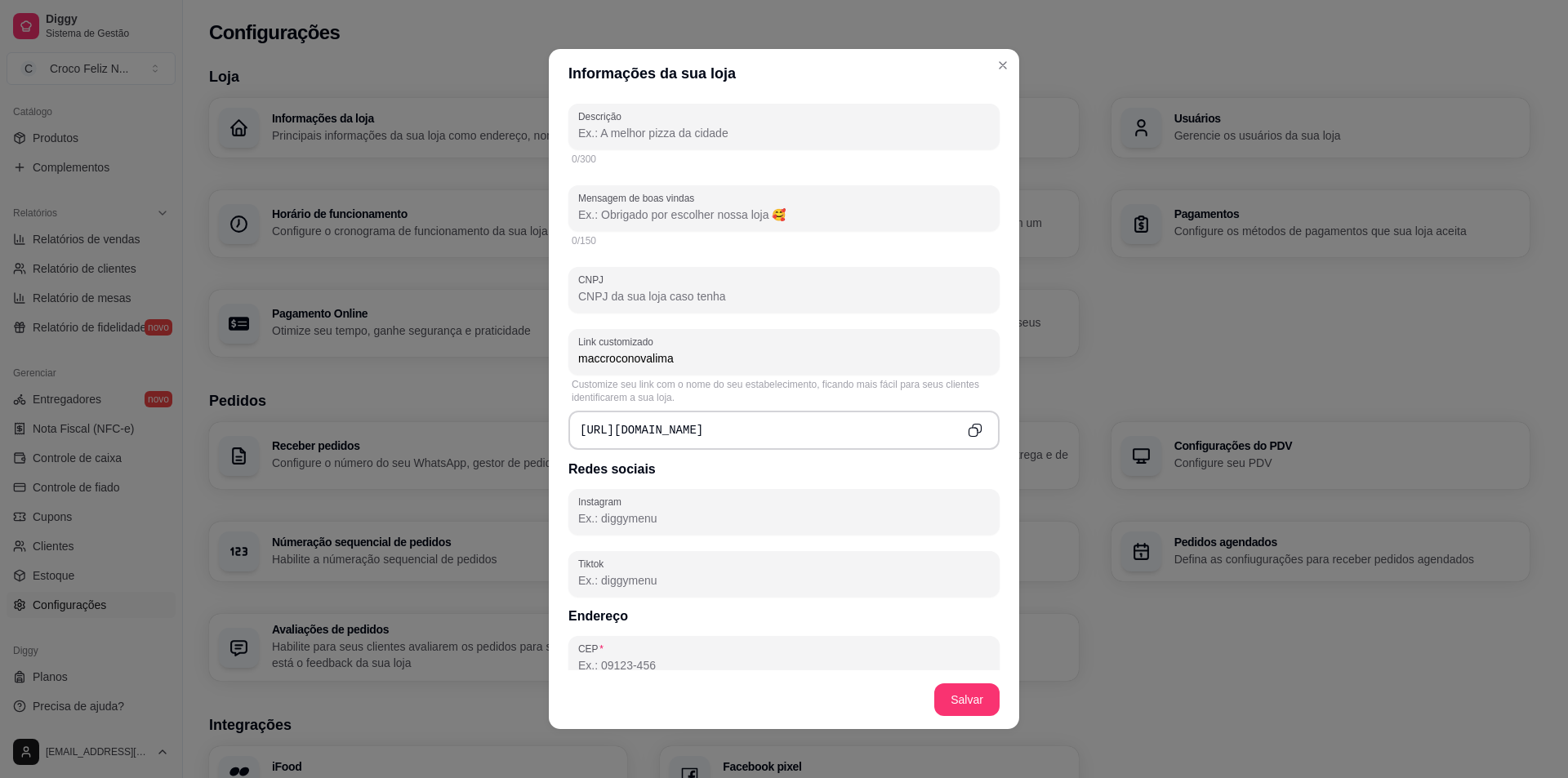
click at [821, 433] on div "[URL][DOMAIN_NAME]" at bounding box center [784, 430] width 431 height 39
click at [968, 429] on icon "Copy to clipboard" at bounding box center [974, 430] width 14 height 14
